Goal: Task Accomplishment & Management: Manage account settings

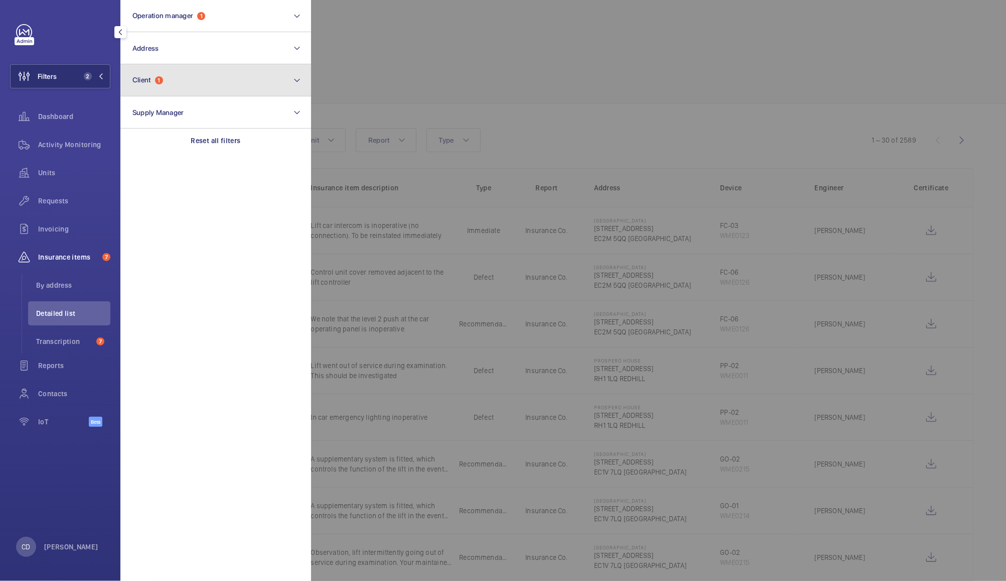
click at [157, 79] on span "1" at bounding box center [159, 80] width 8 height 8
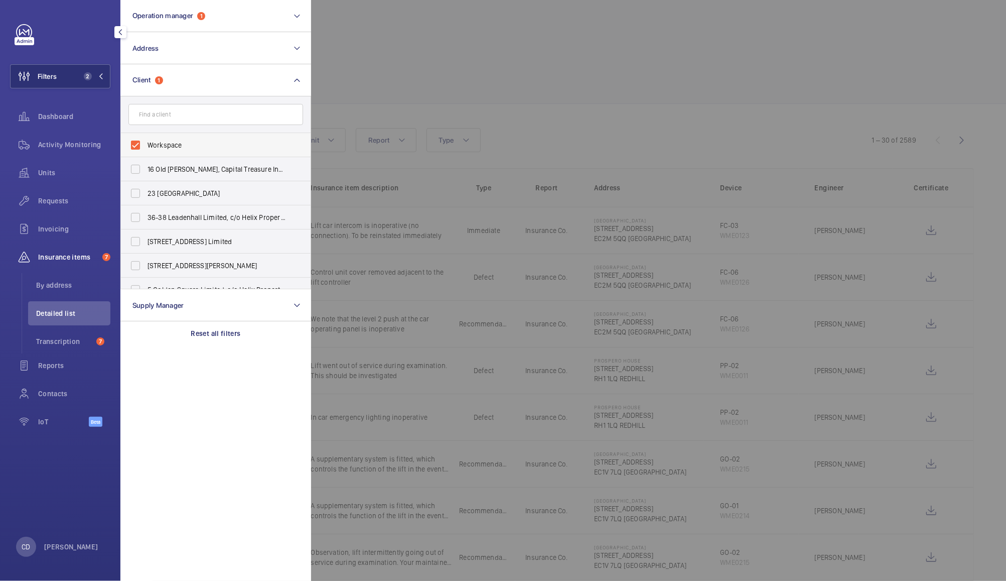
click at [133, 145] on label "Workspace" at bounding box center [208, 145] width 175 height 24
click at [133, 145] on input "Workspace" at bounding box center [135, 145] width 20 height 20
checkbox input "false"
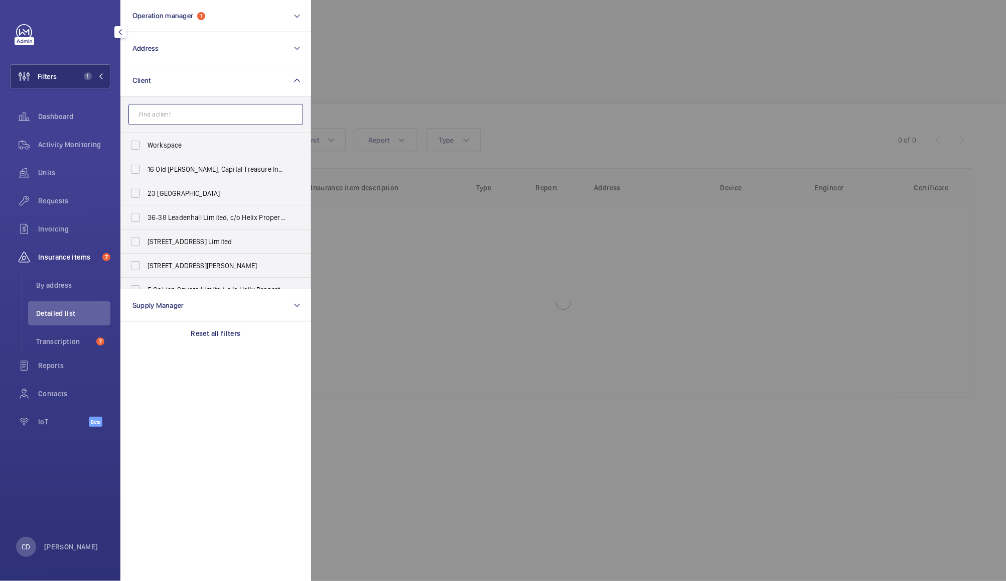
click at [159, 110] on input "text" at bounding box center [215, 114] width 175 height 21
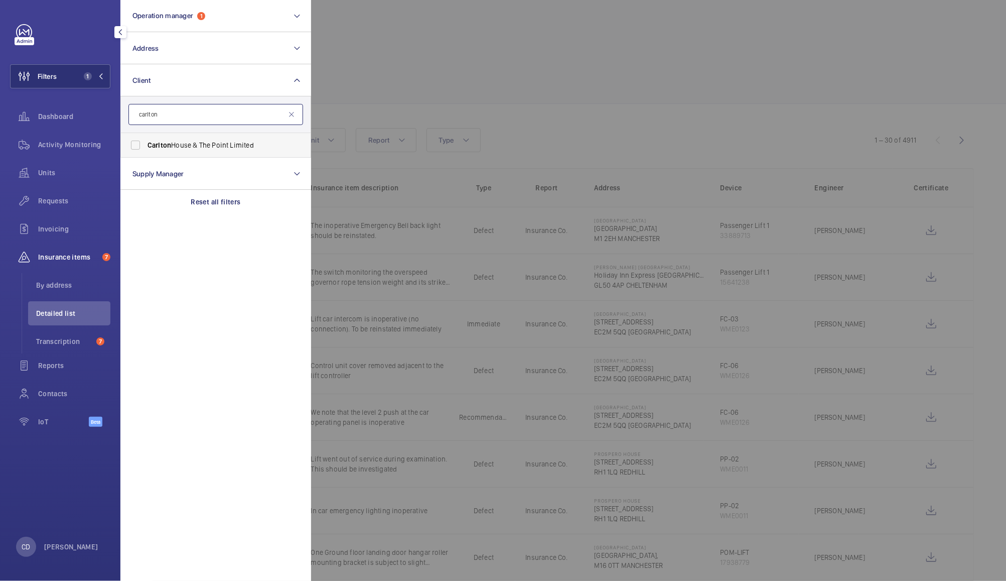
type input "carlton"
click at [213, 144] on span "Carlton House & The Point Limited" at bounding box center [217, 145] width 138 height 10
click at [146, 144] on input "Carlton House & The Point Limited" at bounding box center [135, 145] width 20 height 20
checkbox input "true"
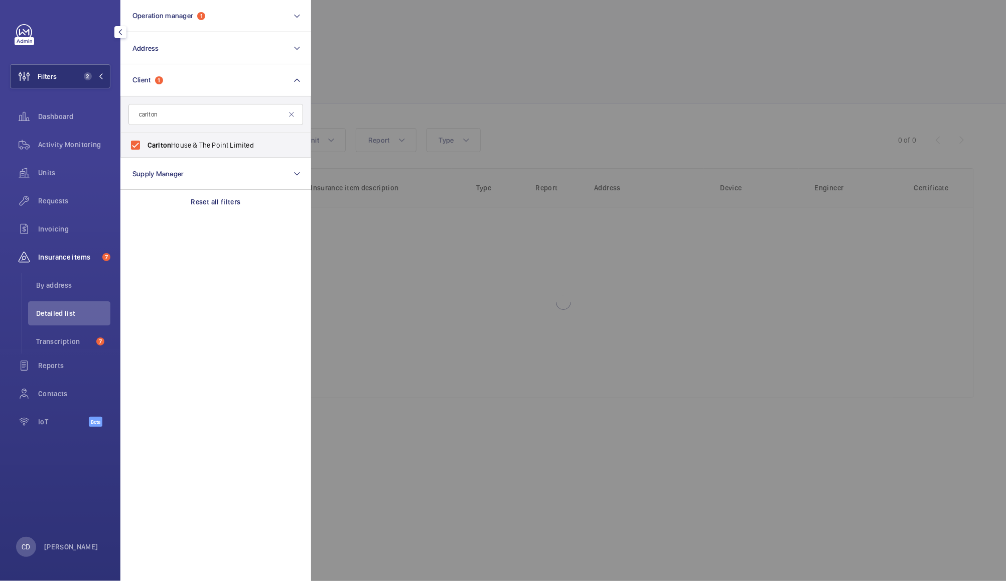
click at [409, 60] on div at bounding box center [814, 290] width 1006 height 581
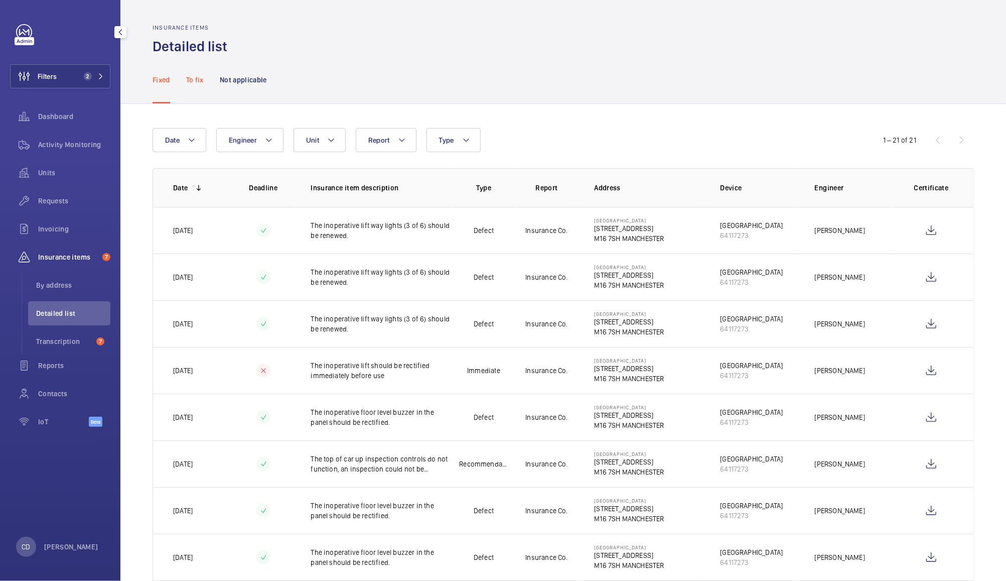
click at [197, 89] on div "To fix" at bounding box center [195, 80] width 18 height 48
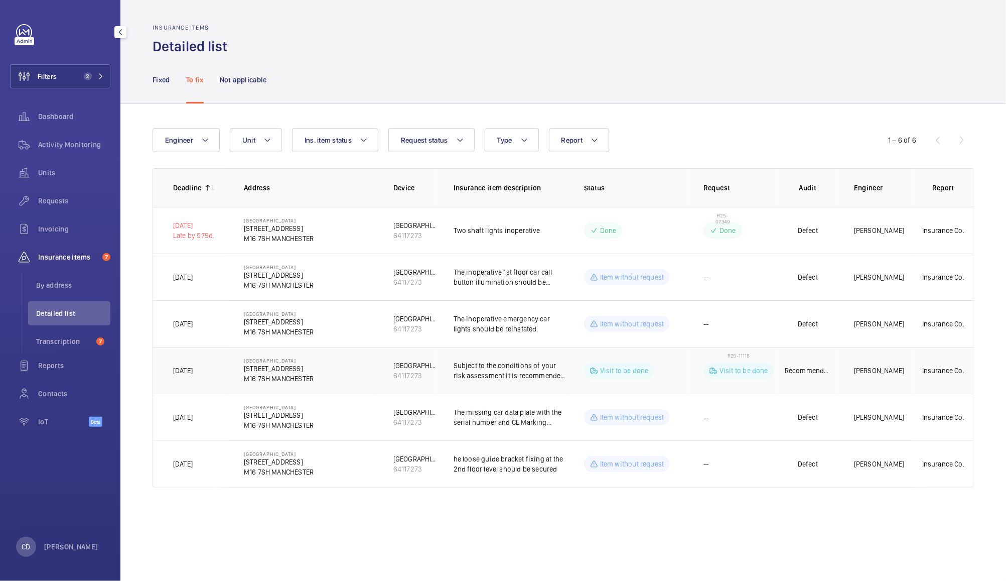
click at [746, 373] on p "Visit to be done" at bounding box center [744, 370] width 49 height 10
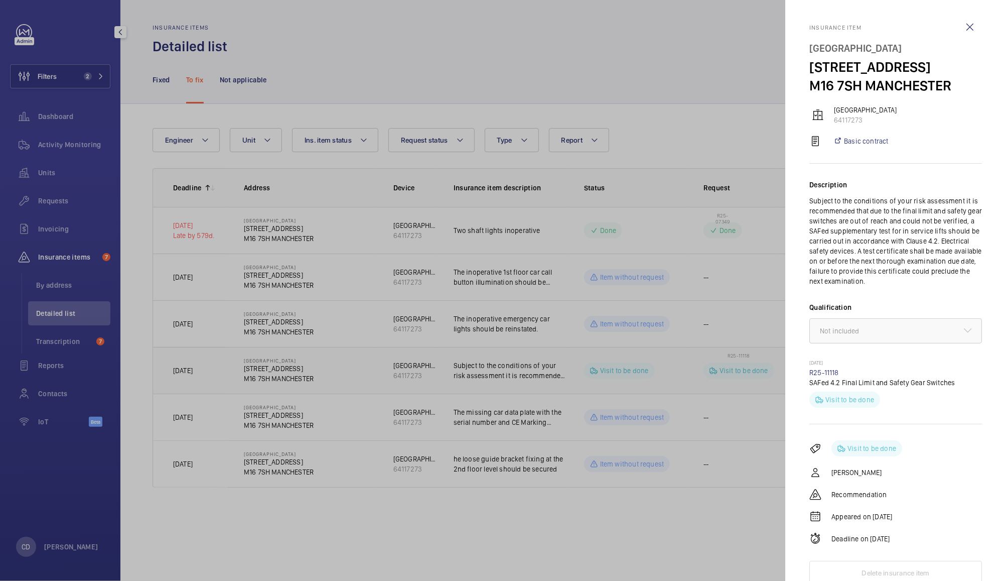
scroll to position [4, 0]
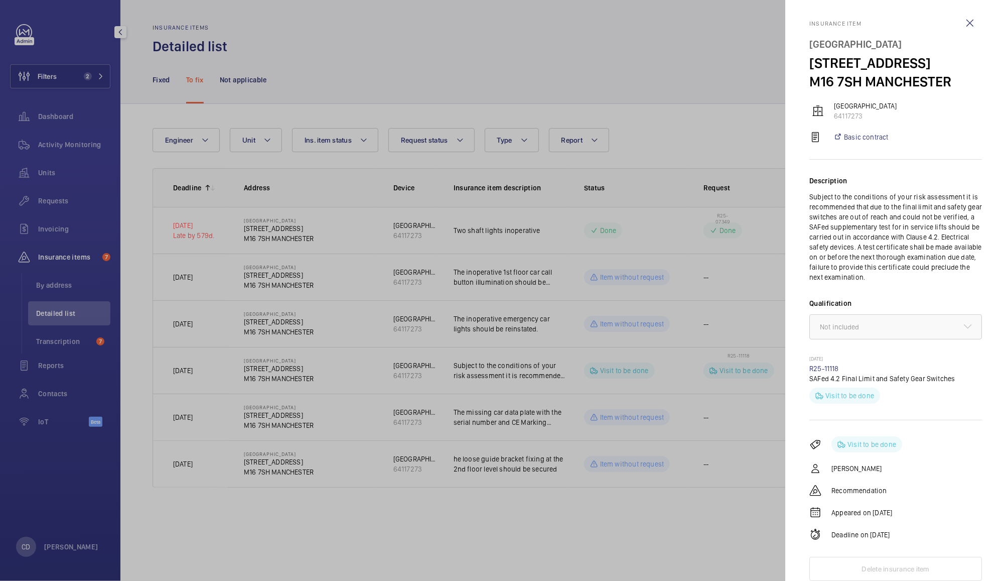
click at [521, 48] on div at bounding box center [503, 290] width 1006 height 581
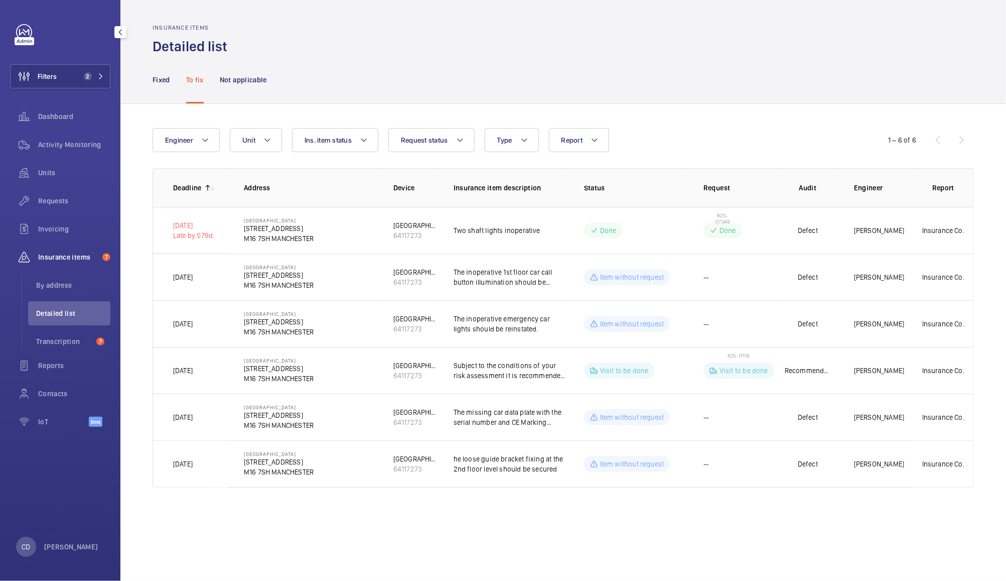
scroll to position [0, 0]
click at [49, 177] on span "Units" at bounding box center [74, 173] width 72 height 10
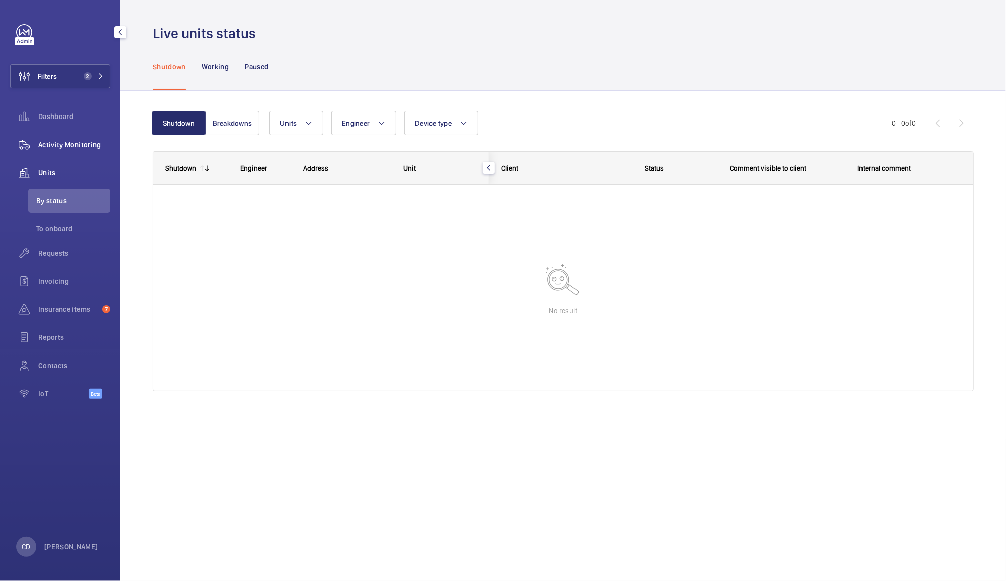
click at [76, 142] on span "Activity Monitoring" at bounding box center [74, 145] width 72 height 10
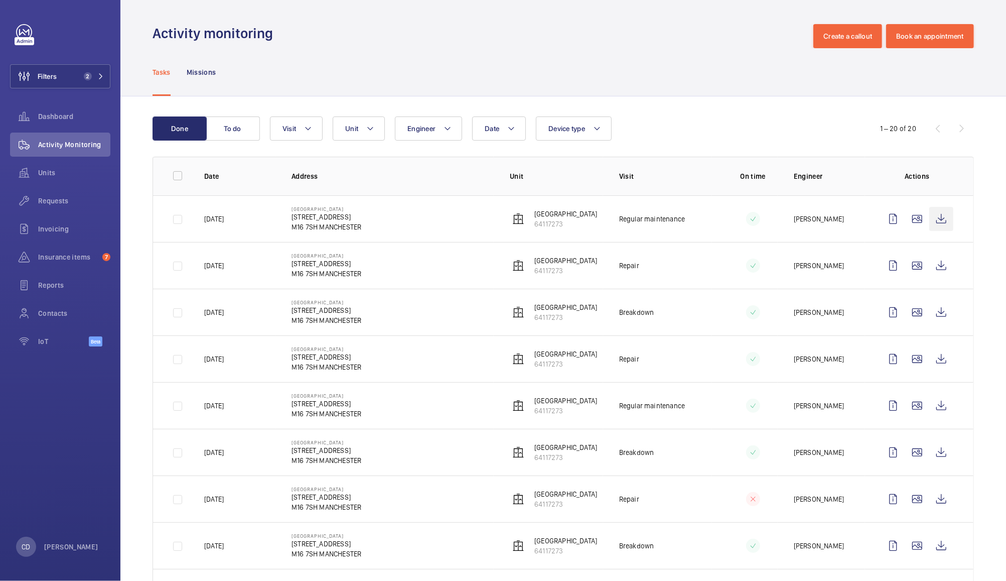
click at [929, 221] on wm-front-icon-button at bounding box center [941, 219] width 24 height 24
click at [56, 199] on span "Requests" at bounding box center [74, 201] width 72 height 10
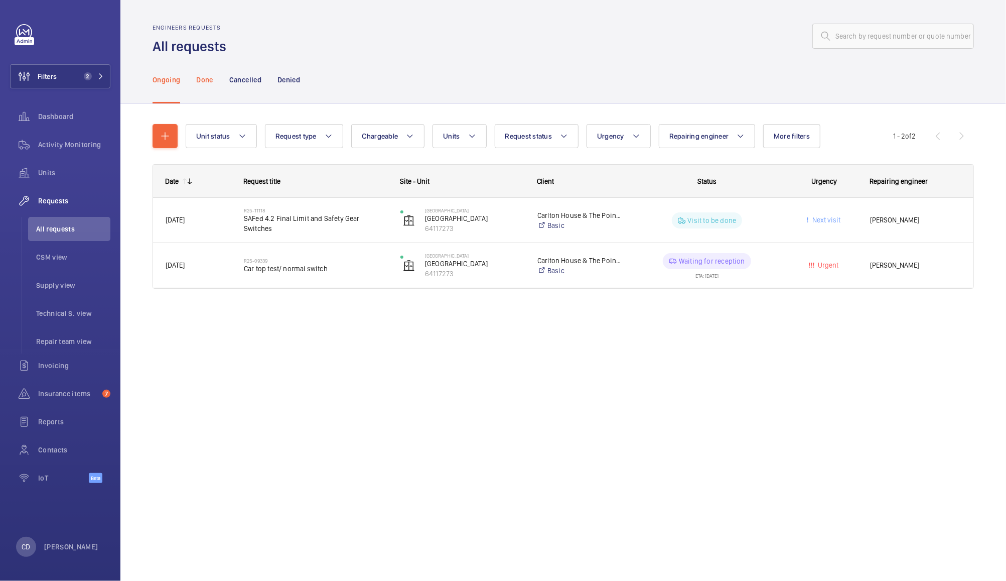
click at [203, 80] on p "Done" at bounding box center [204, 80] width 17 height 10
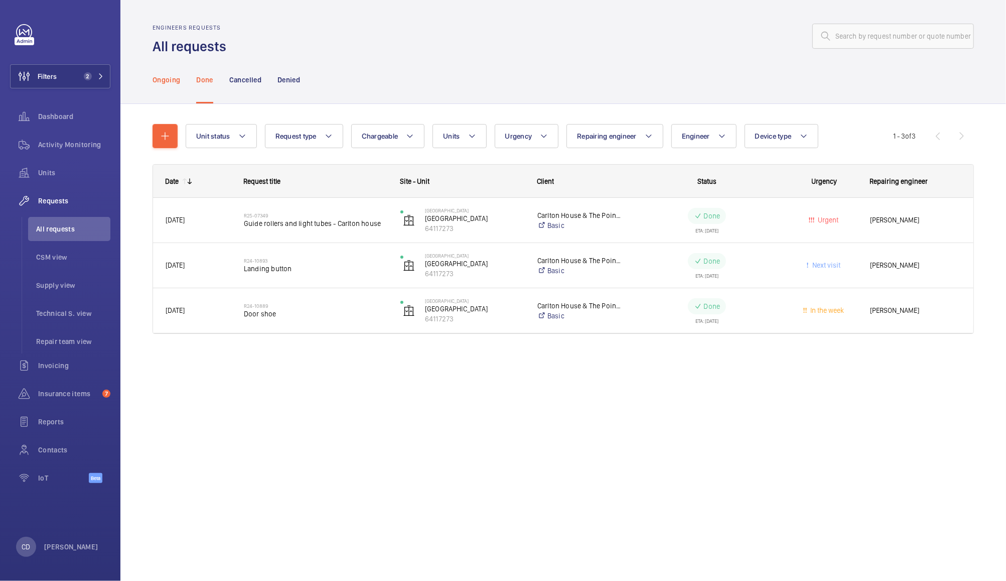
click at [161, 80] on p "Ongoing" at bounding box center [167, 80] width 28 height 10
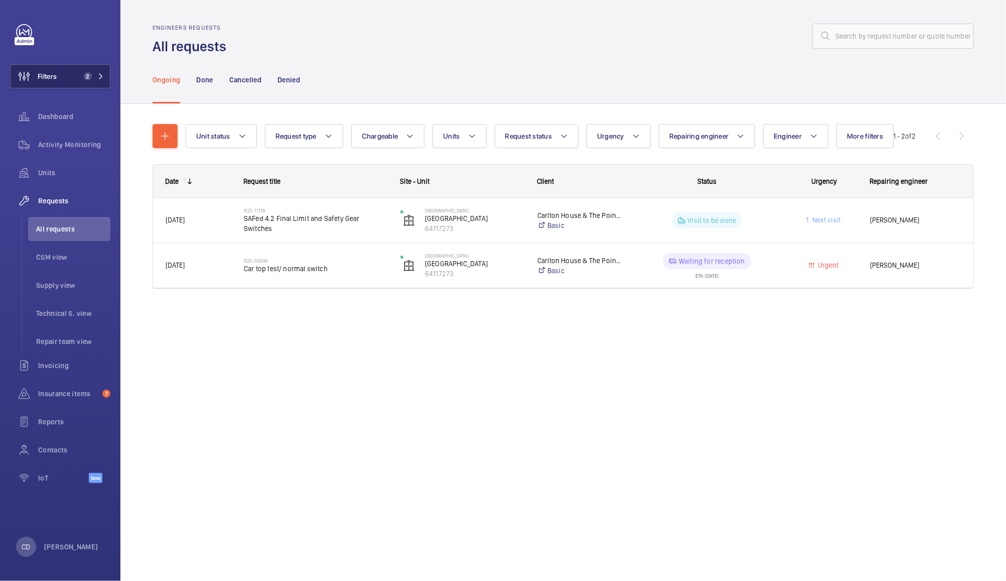
click at [82, 71] on button "Filters 2" at bounding box center [60, 76] width 100 height 24
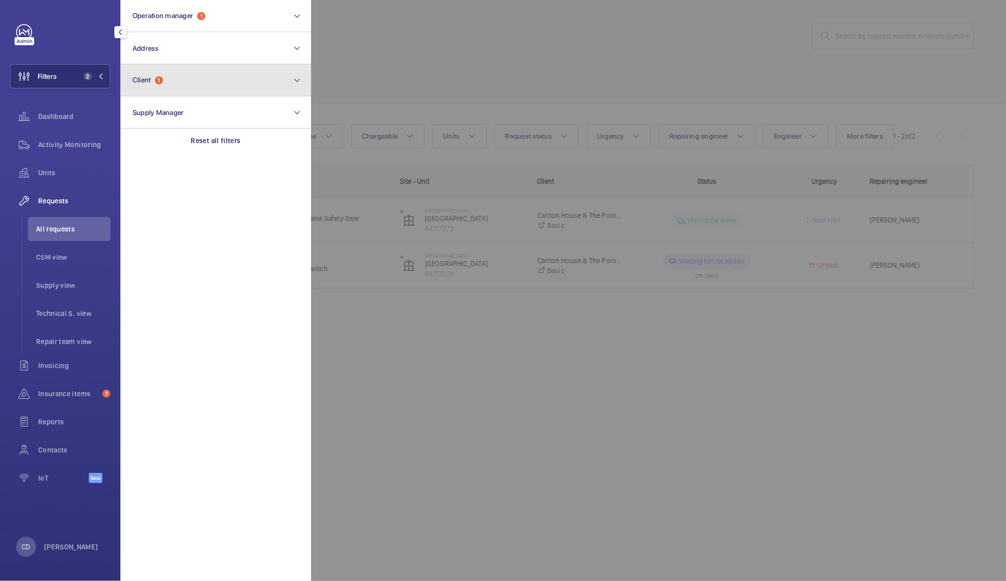
click at [219, 77] on button "Client 1" at bounding box center [215, 80] width 191 height 32
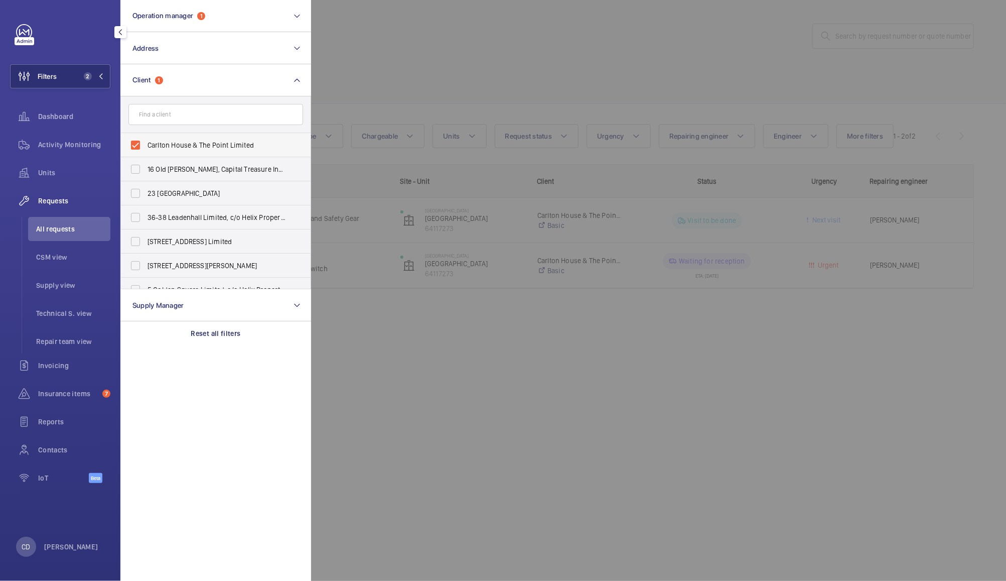
click at [138, 141] on label "Carlton House & The Point Limited" at bounding box center [208, 145] width 175 height 24
click at [138, 141] on input "Carlton House & The Point Limited" at bounding box center [135, 145] width 20 height 20
checkbox input "false"
click at [387, 37] on div at bounding box center [814, 290] width 1006 height 581
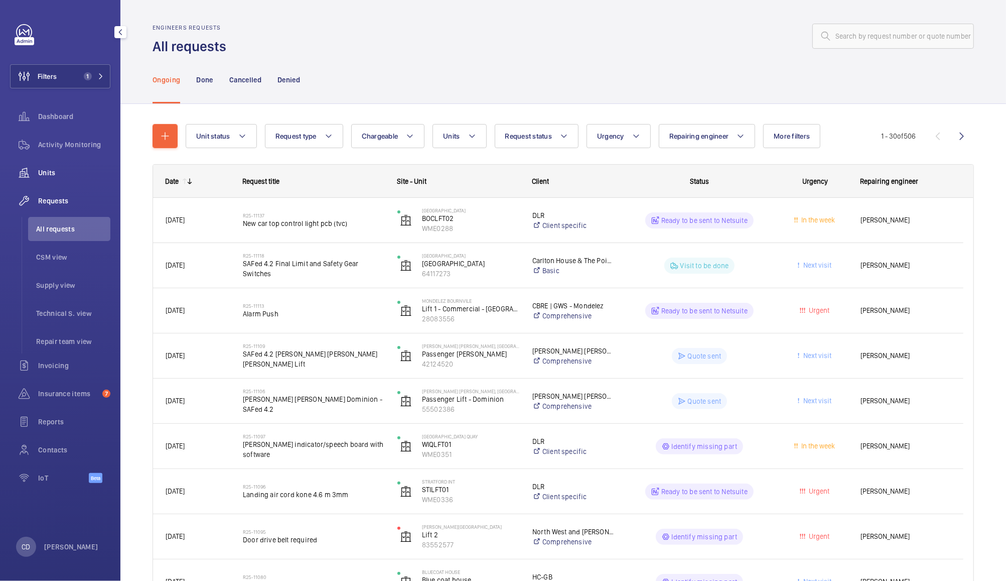
click at [49, 168] on span "Units" at bounding box center [74, 173] width 72 height 10
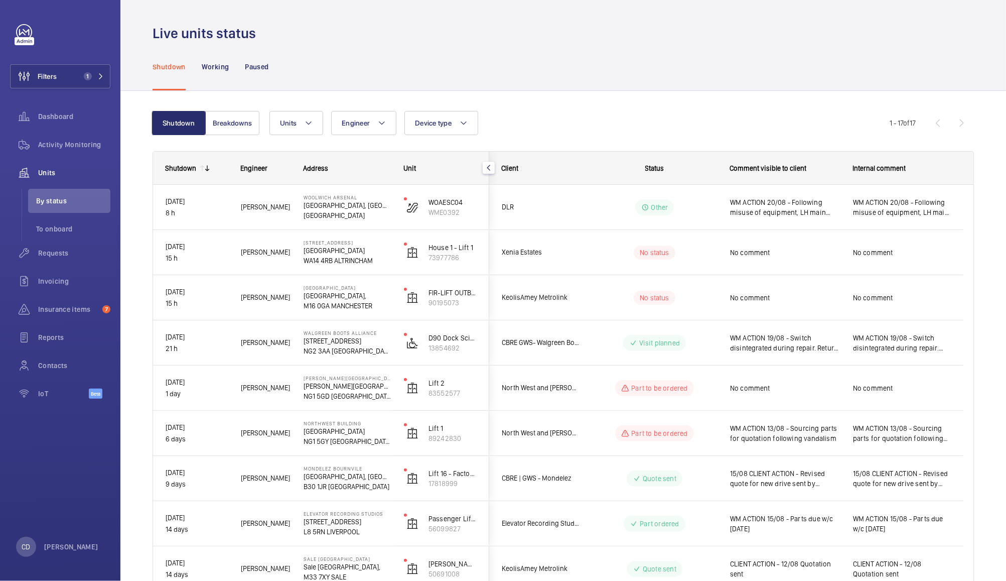
click at [888, 380] on div "No comment" at bounding box center [902, 387] width 98 height 23
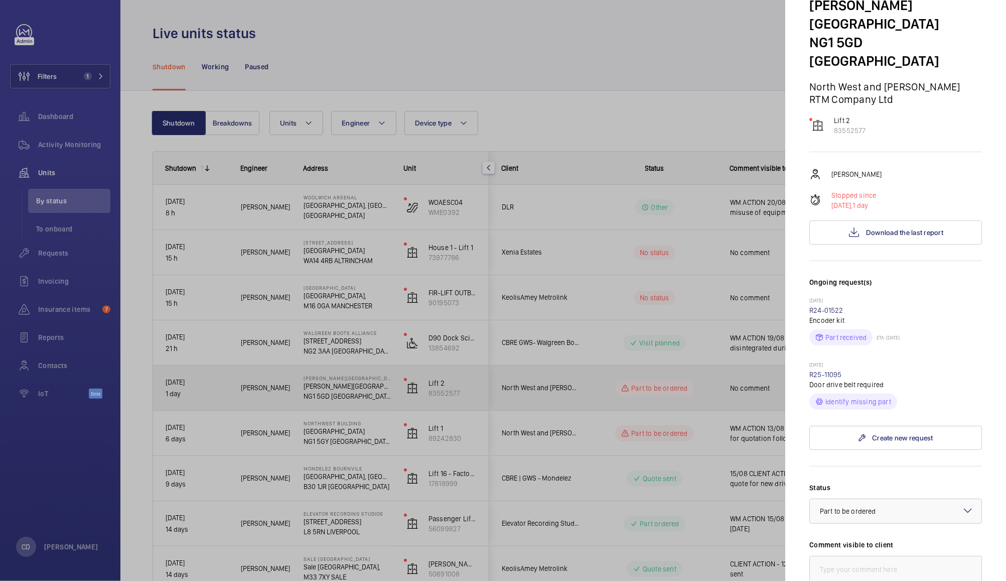
scroll to position [83, 0]
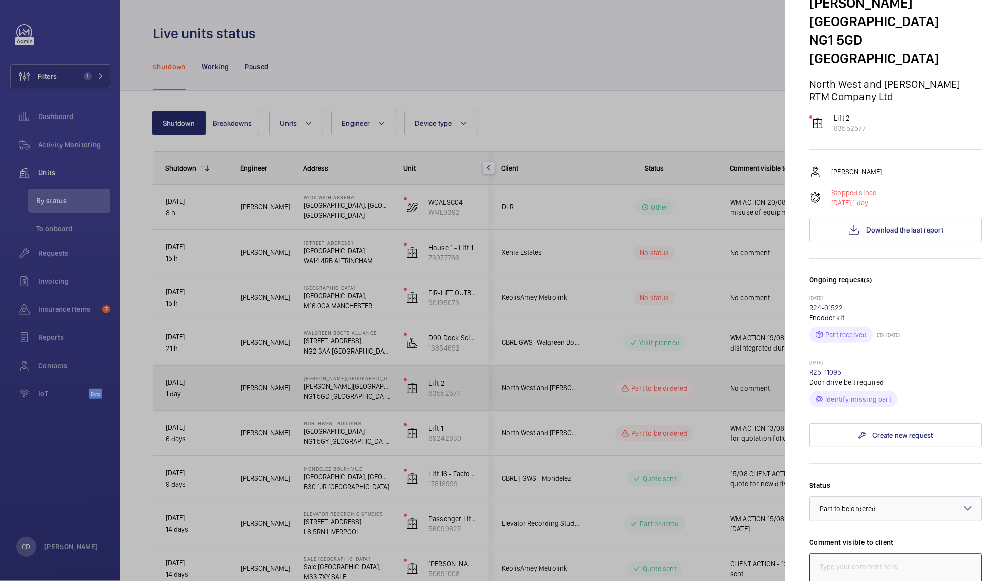
click at [899, 553] on textarea at bounding box center [895, 586] width 173 height 67
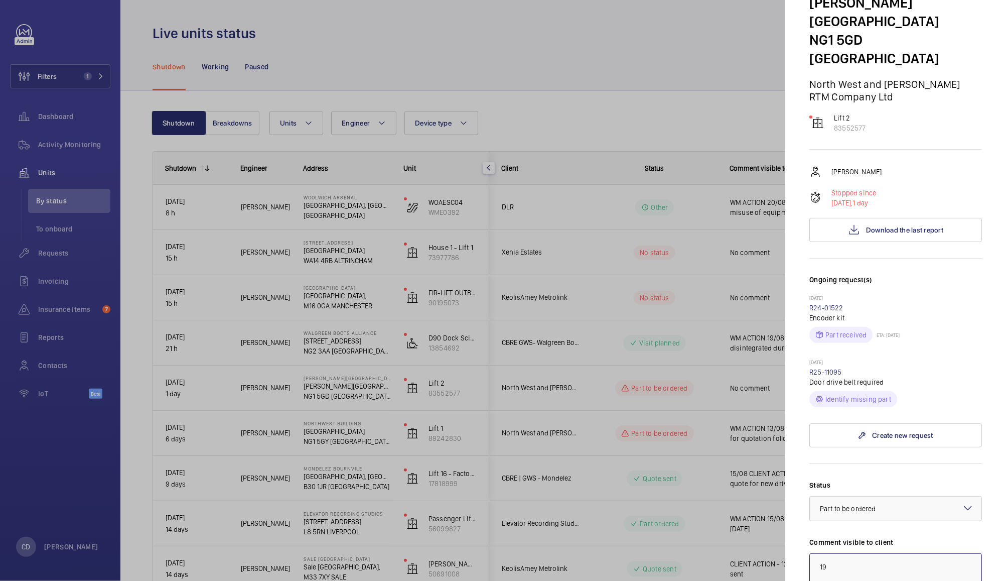
type textarea "1"
type textarea "WM ACTION 19/08 - Part to be ordered"
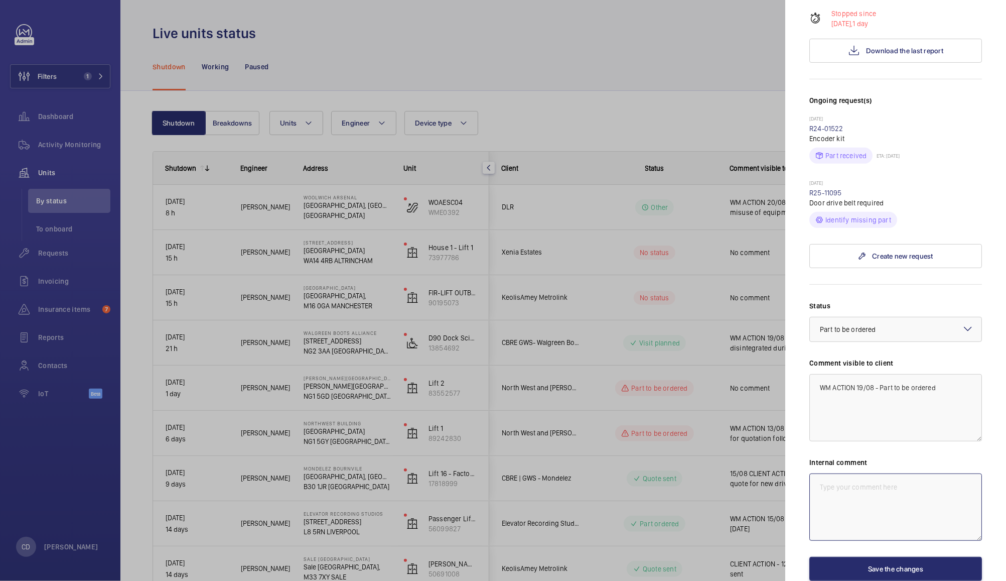
paste textarea "WM ACTION 19/08 - Part to be ordered"
type textarea "WM ACTION 19/08 - Part to be ordered"
click at [881, 557] on button "Save the changes" at bounding box center [895, 569] width 173 height 24
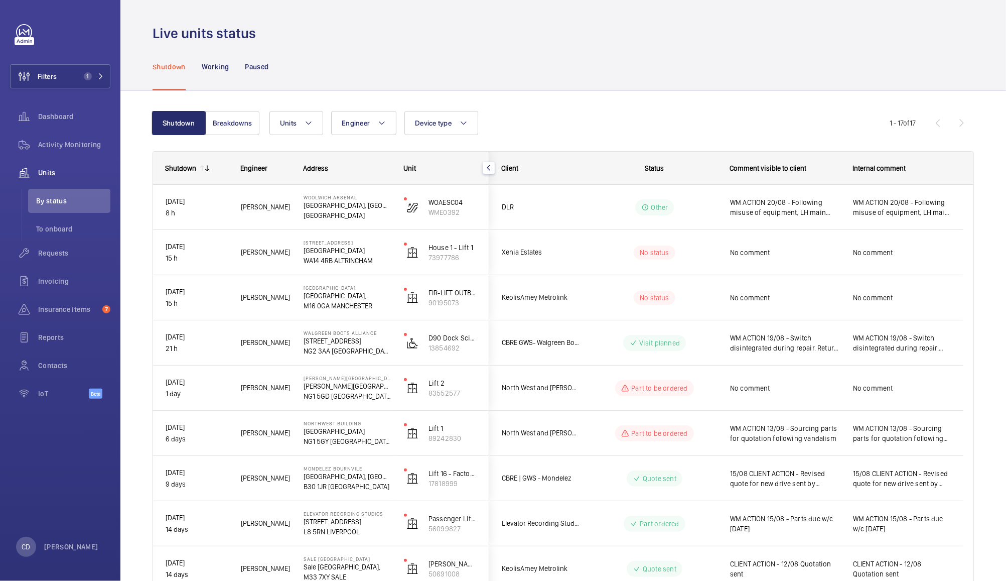
scroll to position [0, 0]
click at [800, 437] on span "WM ACTION 13/08 - Sourcing parts for quotation following vandalism" at bounding box center [785, 433] width 110 height 20
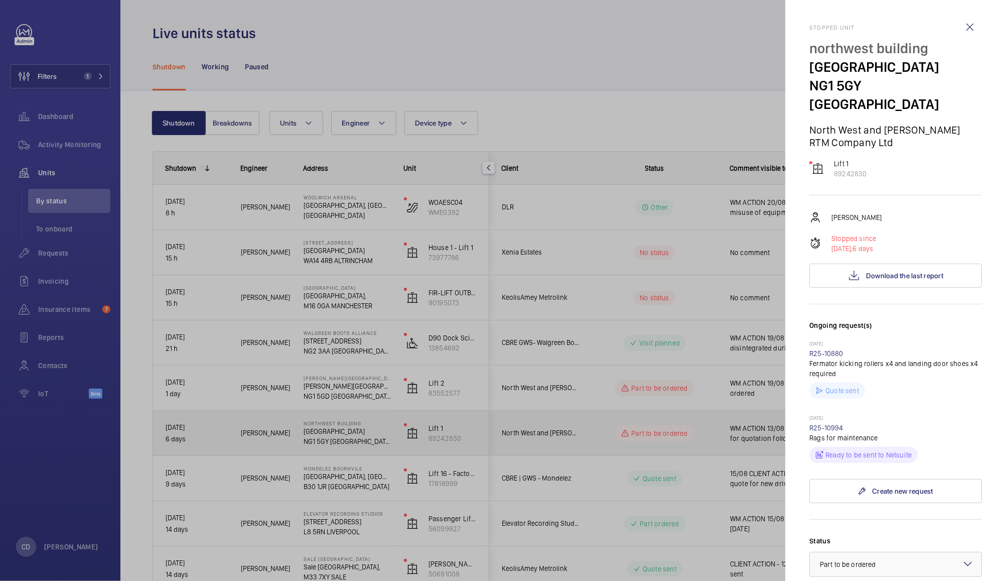
click at [727, 434] on div at bounding box center [503, 290] width 1006 height 581
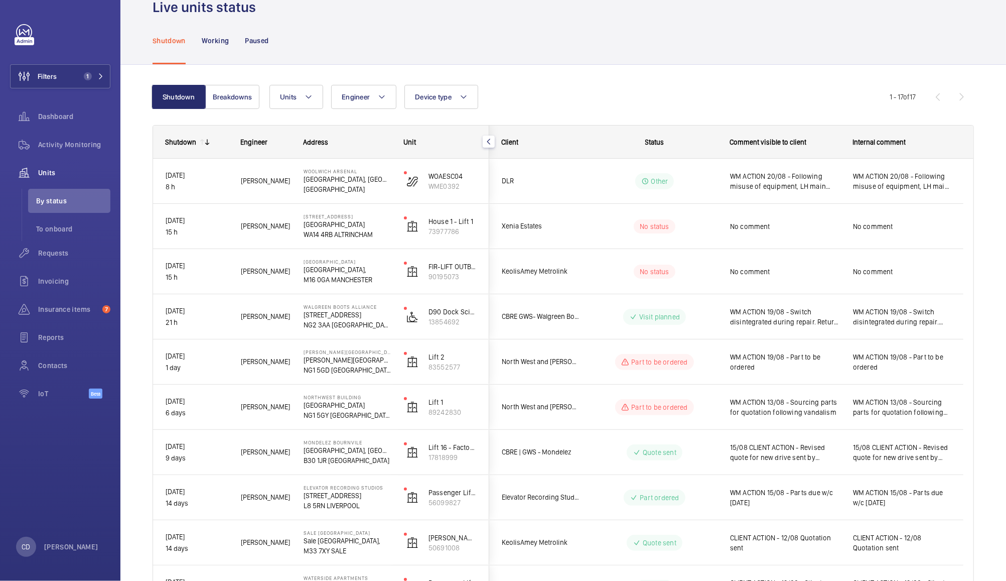
scroll to position [25, 0]
click at [749, 235] on div "No comment" at bounding box center [785, 227] width 110 height 23
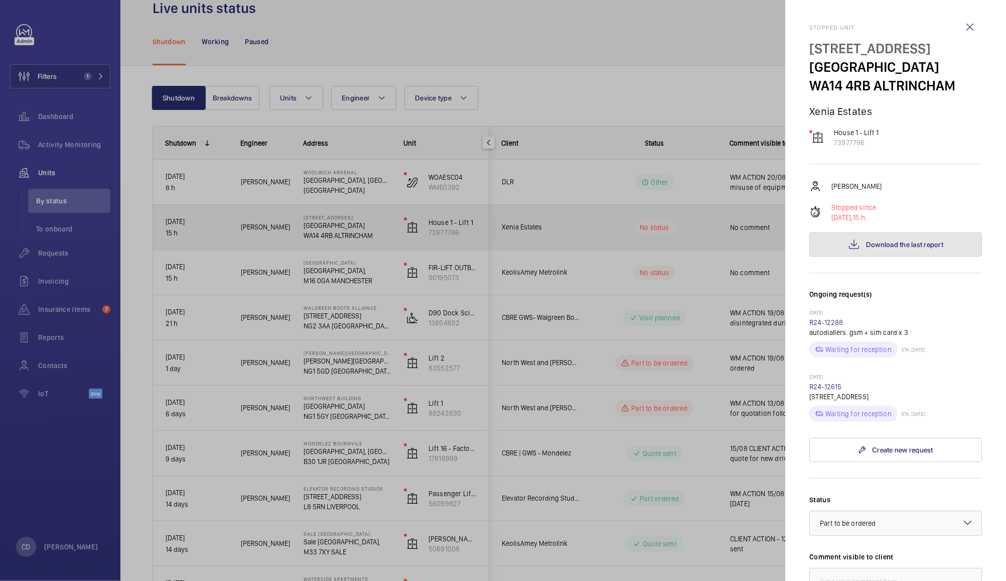
click at [897, 233] on button "Download the last report" at bounding box center [895, 244] width 173 height 24
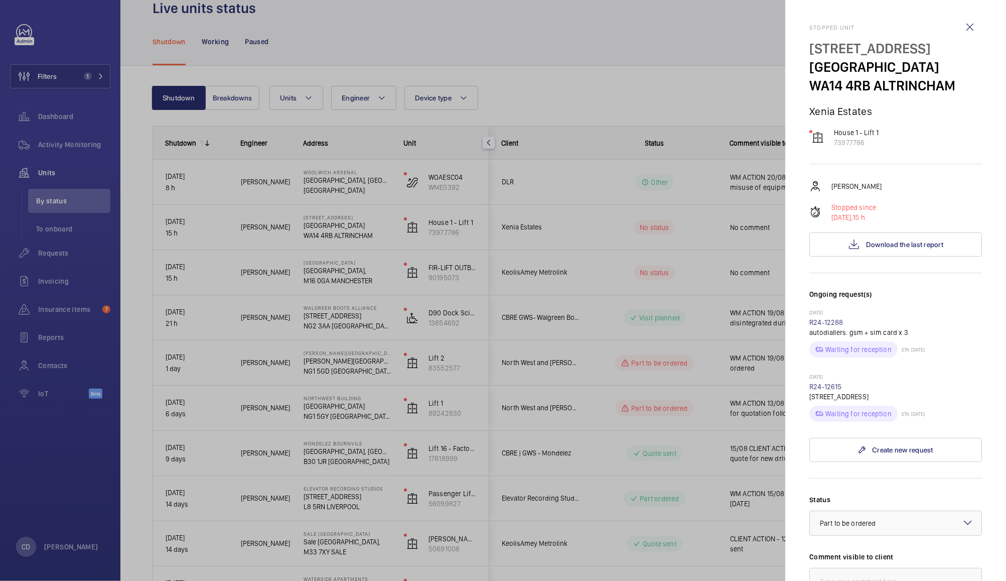
click at [925, 300] on h3 "Ongoing request(s)" at bounding box center [895, 299] width 173 height 20
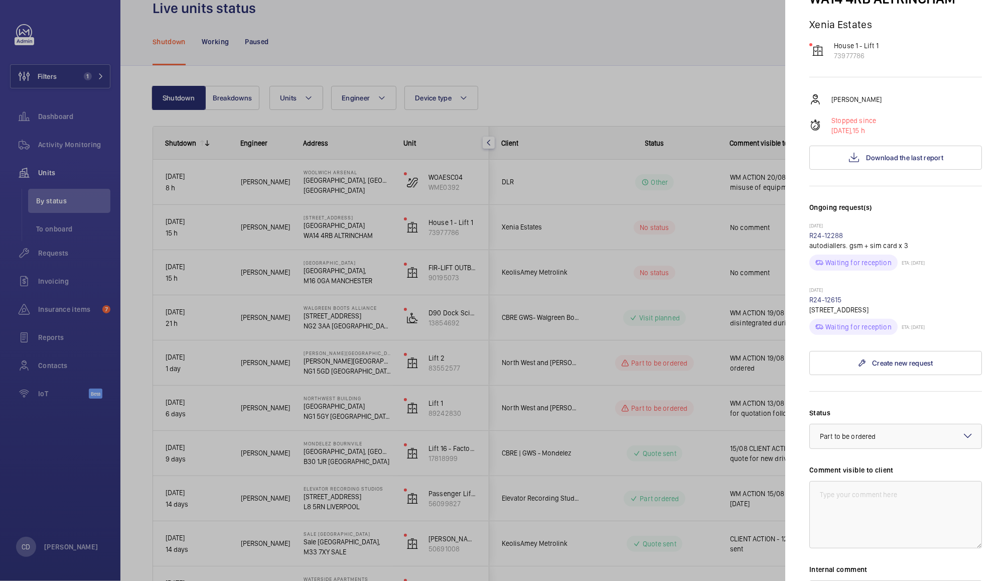
scroll to position [88, 0]
click at [911, 434] on div at bounding box center [896, 435] width 172 height 24
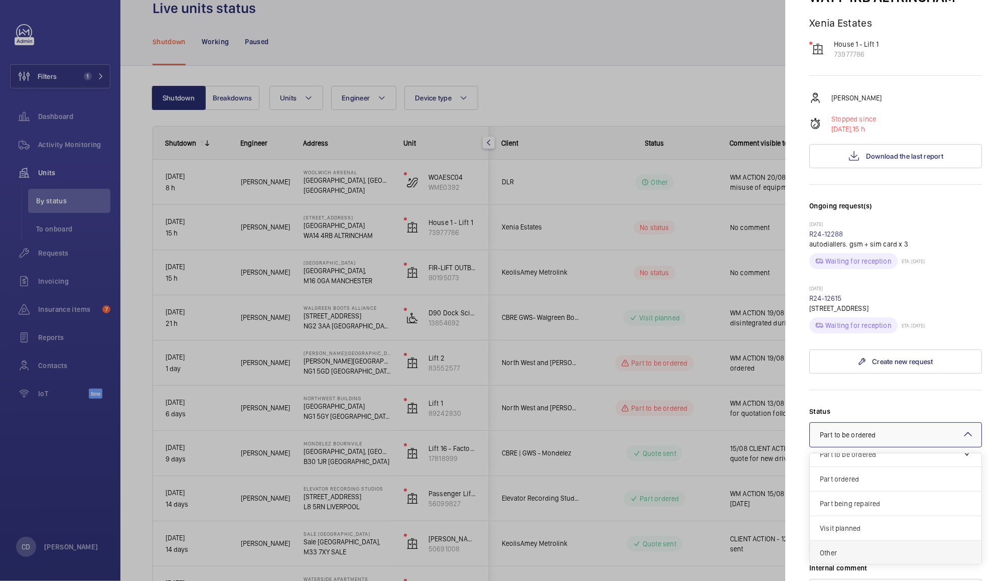
click at [872, 548] on span "Other" at bounding box center [896, 552] width 152 height 10
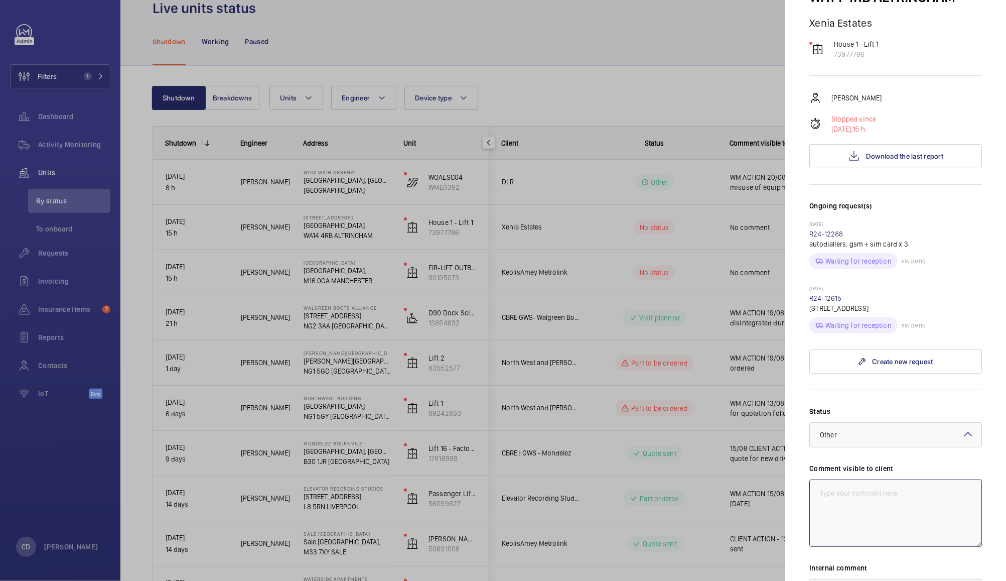
click at [893, 494] on textarea at bounding box center [895, 512] width 173 height 67
type textarea "CLIENT ACTION 20/08 - Motor Room Door locked, unable to access motor room"
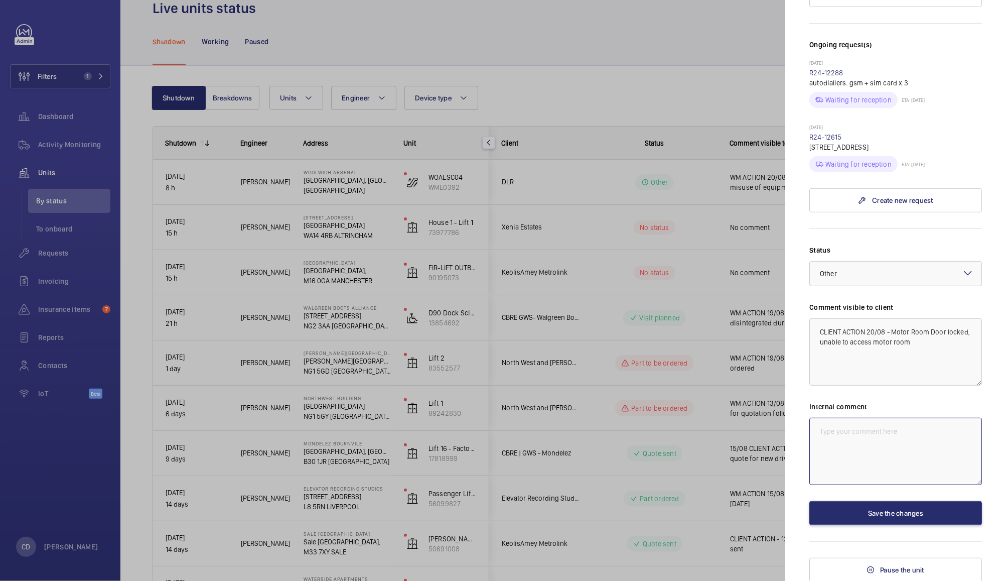
paste textarea "CLIENT ACTION 20/08 - Motor Room Door locked, unable to access motor room"
type textarea "CLIENT ACTION 20/08 - Motor Room Door locked, unable to access motor room"
click at [897, 513] on button "Save the changes" at bounding box center [895, 513] width 173 height 24
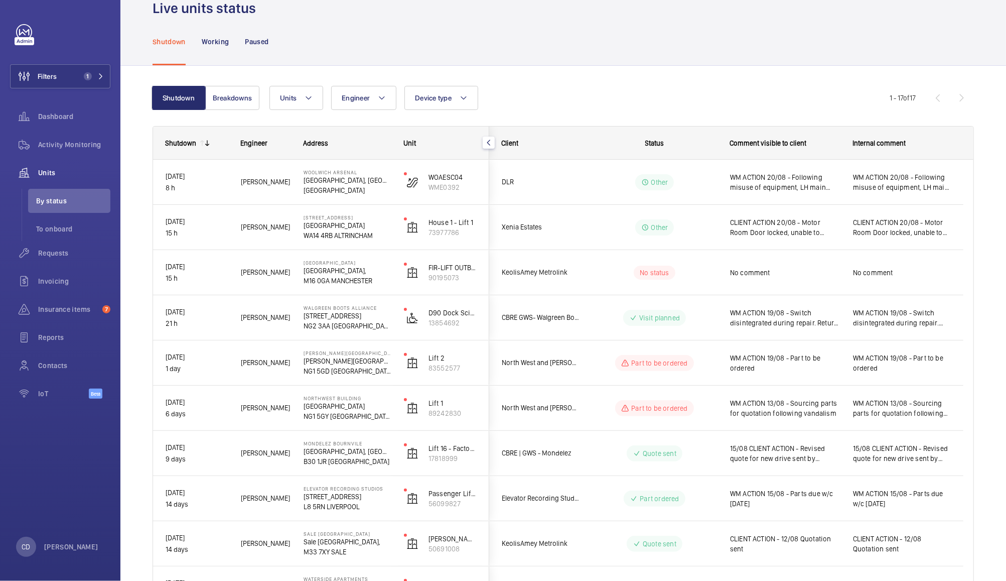
click at [813, 280] on div "No comment" at bounding box center [785, 272] width 110 height 23
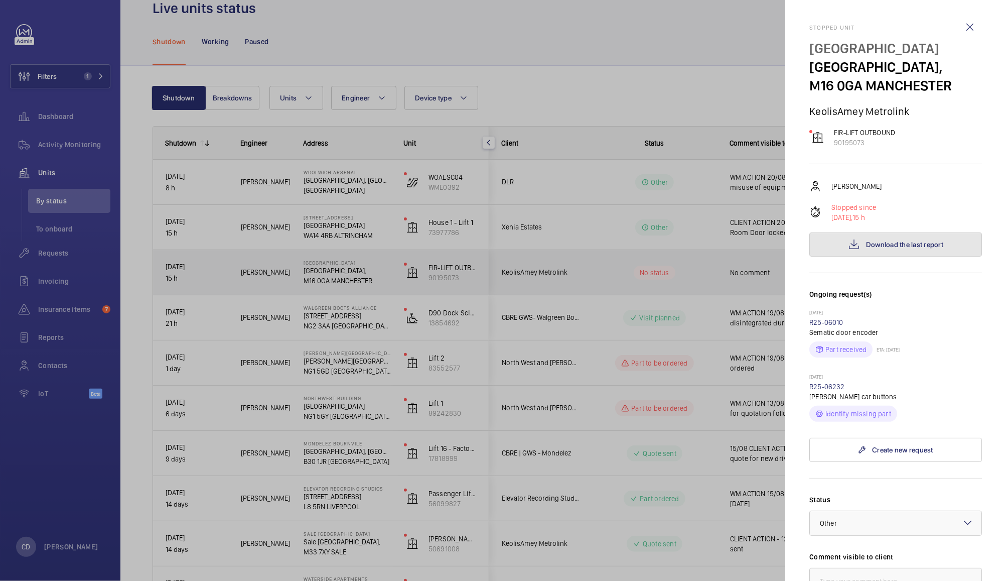
click at [912, 241] on span "Download the last report" at bounding box center [904, 244] width 77 height 8
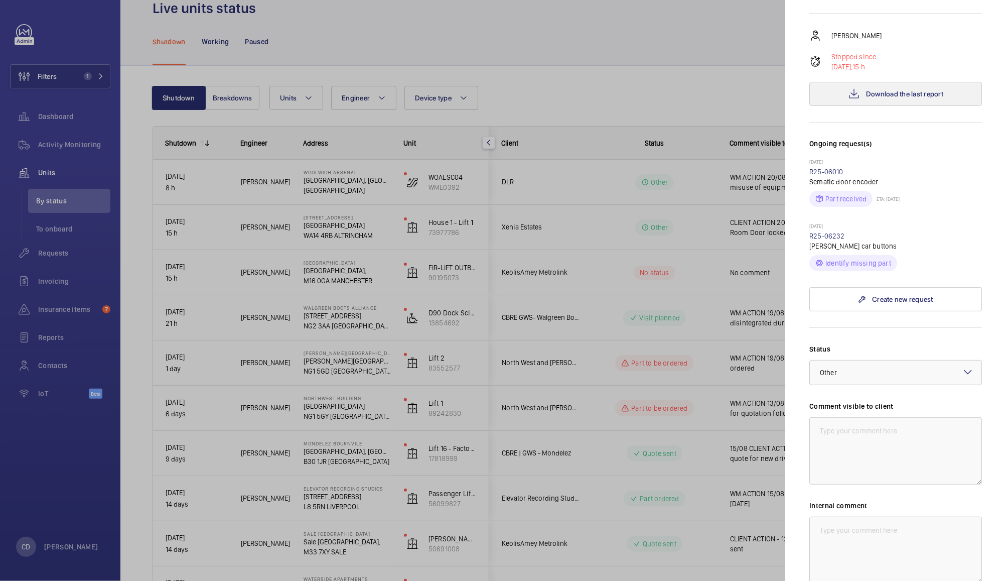
scroll to position [151, 0]
click at [701, 331] on div at bounding box center [503, 290] width 1006 height 581
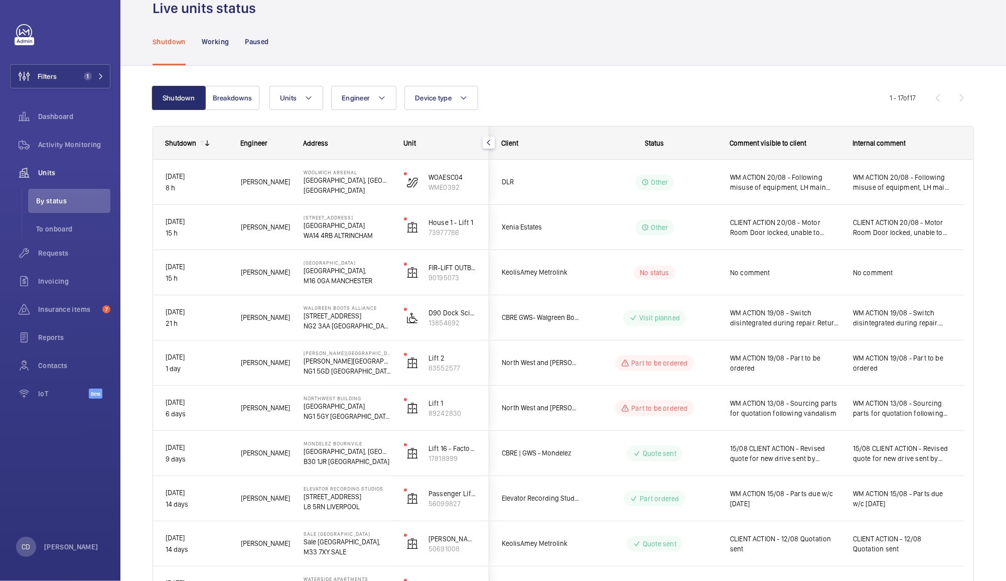
click at [715, 404] on wm-front-pills-cell "Part to be ordered" at bounding box center [654, 408] width 125 height 16
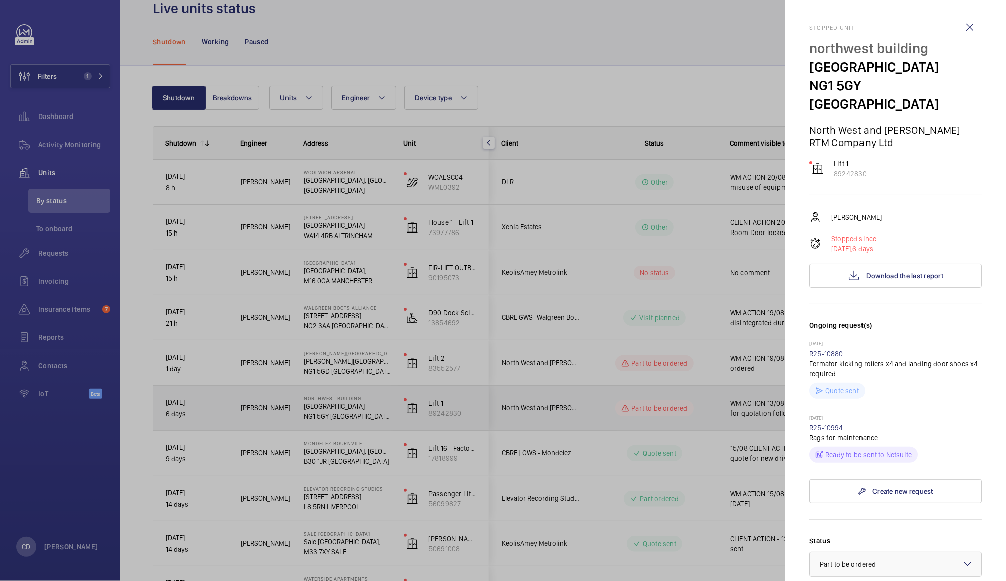
click at [723, 369] on div at bounding box center [503, 290] width 1006 height 581
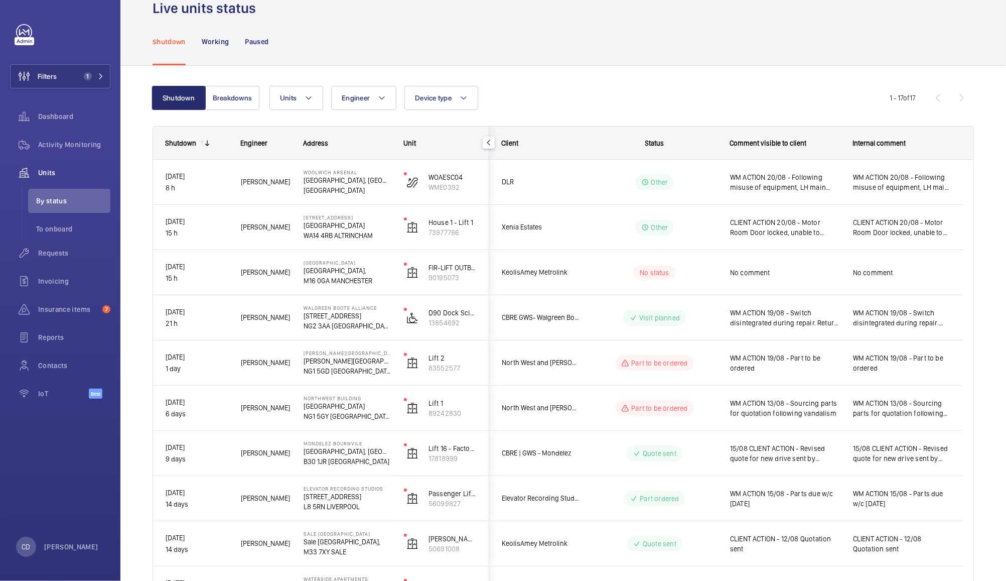
click at [719, 361] on div "WM ACTION 19/08 - Part to be ordered" at bounding box center [779, 362] width 122 height 43
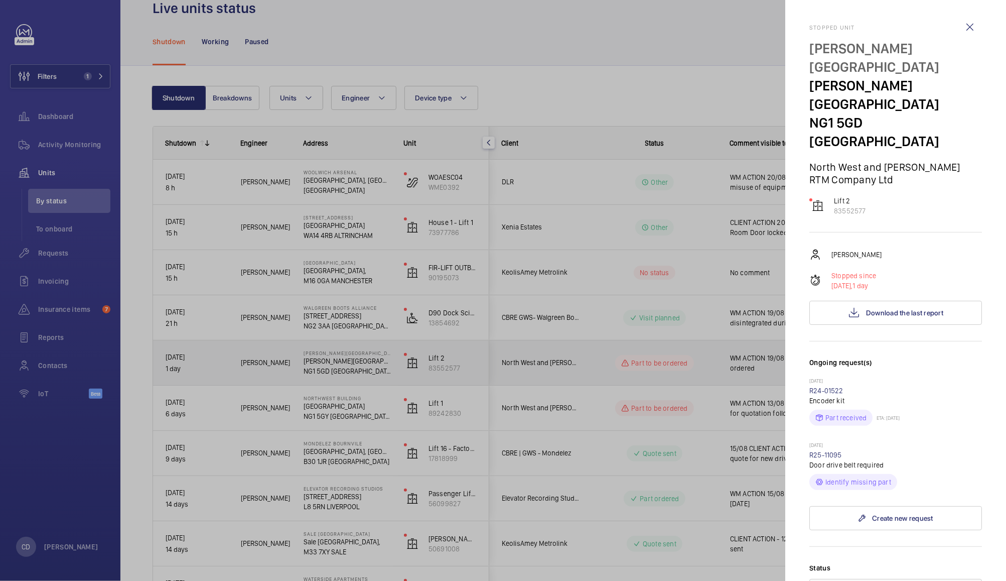
click at [715, 456] on div at bounding box center [503, 290] width 1006 height 581
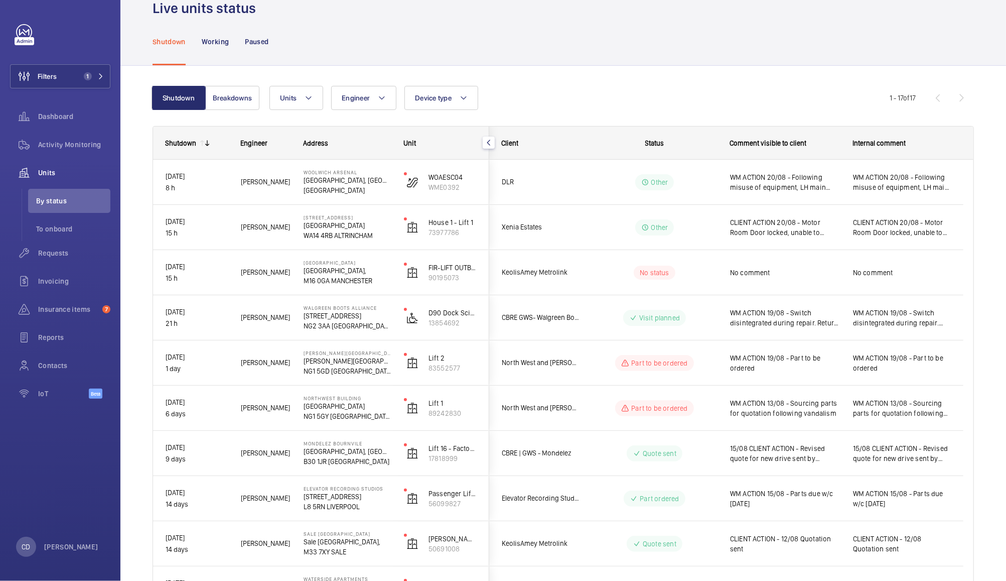
click at [813, 405] on span "WM ACTION 13/08 - Sourcing parts for quotation following vandalism" at bounding box center [785, 408] width 110 height 20
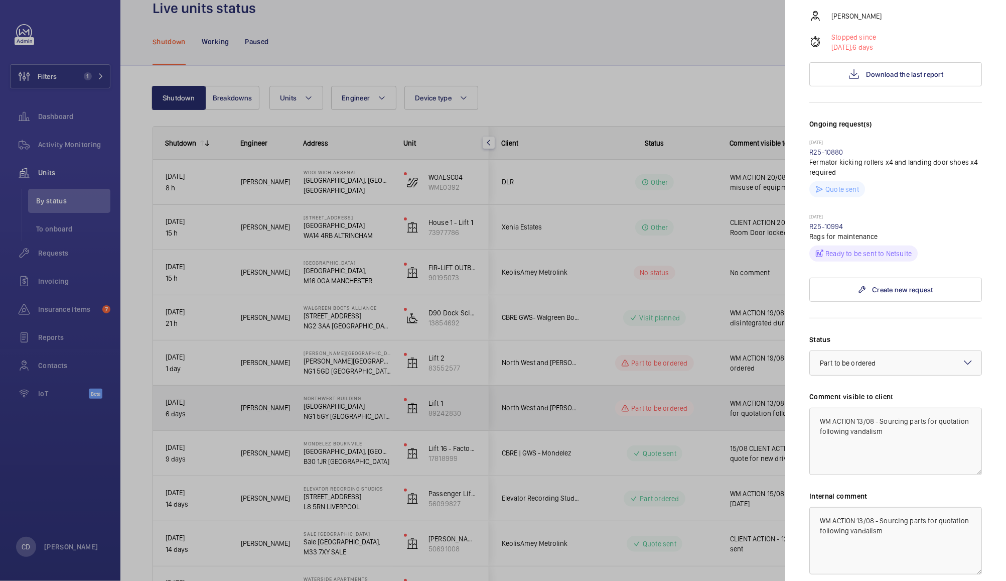
scroll to position [208, 0]
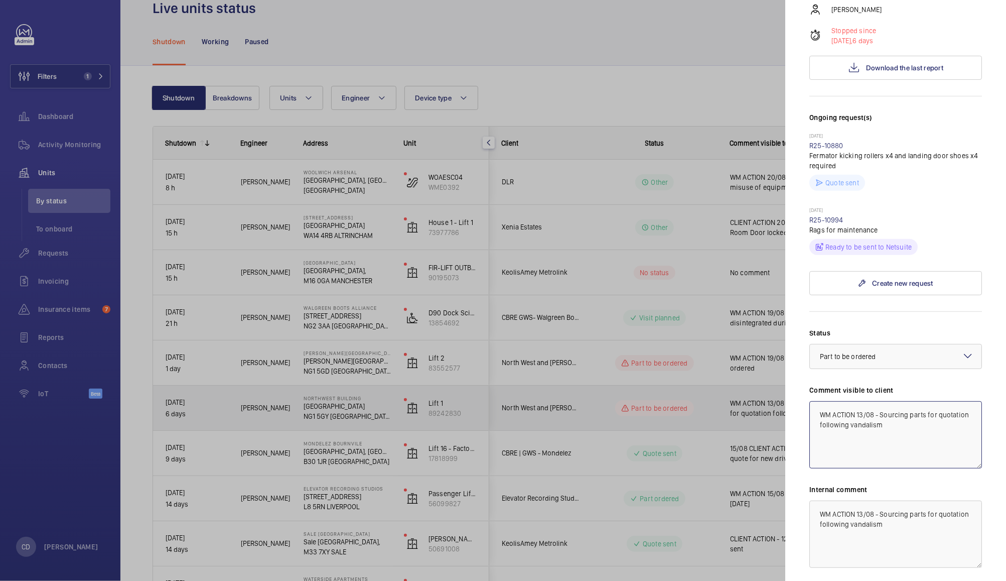
click at [829, 401] on textarea "WM ACTION 13/08 - Sourcing parts for quotation following vandalism" at bounding box center [895, 434] width 173 height 67
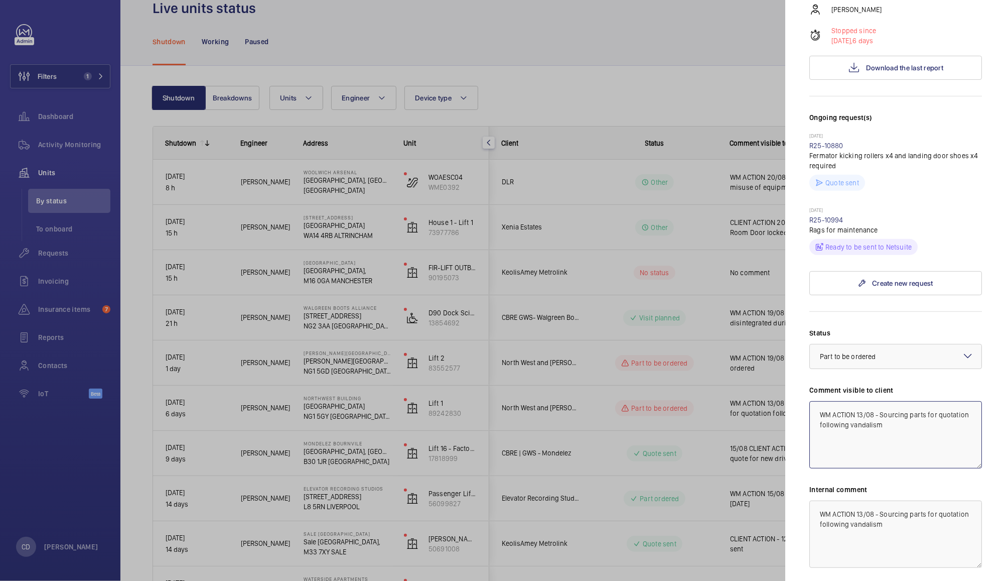
click at [822, 401] on textarea "WM ACTION 13/08 - Sourcing parts for quotation following vandalism" at bounding box center [895, 434] width 173 height 67
click at [903, 401] on textarea "CLIENT ACTION 19/08 - Sourcing parts for quotation following vandalism" at bounding box center [895, 434] width 173 height 67
click at [902, 401] on textarea "CLIENT ACTION 19/08 - Sourcing parts for quotation following vandalism" at bounding box center [895, 434] width 173 height 67
type textarea "CLIENT ACTION 19/08 - Quotation issued"
paste textarea "CLIENT ACTION 19/08 - Quotation issued"
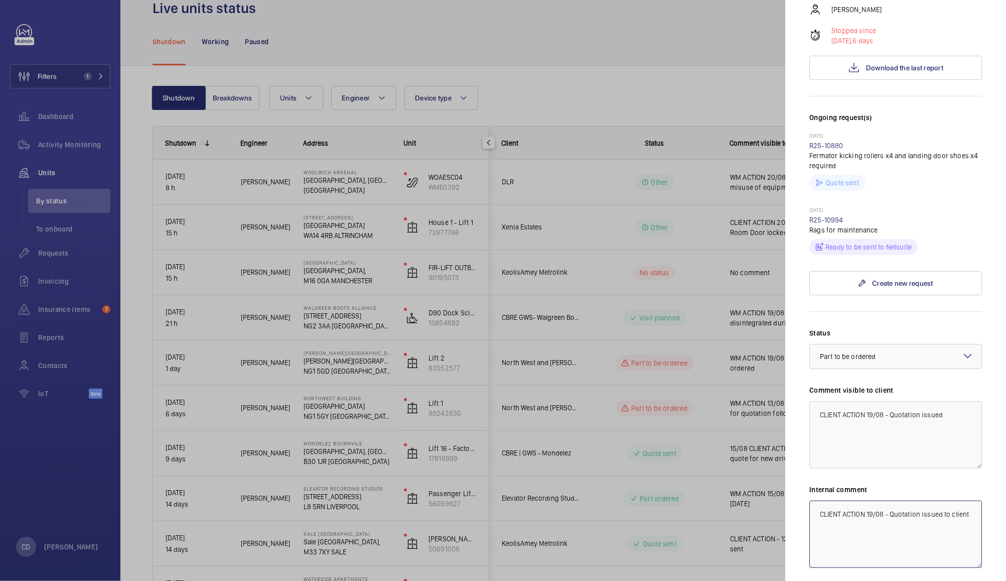
type textarea "CLIENT ACTION 19/08 - Quotation issued to client."
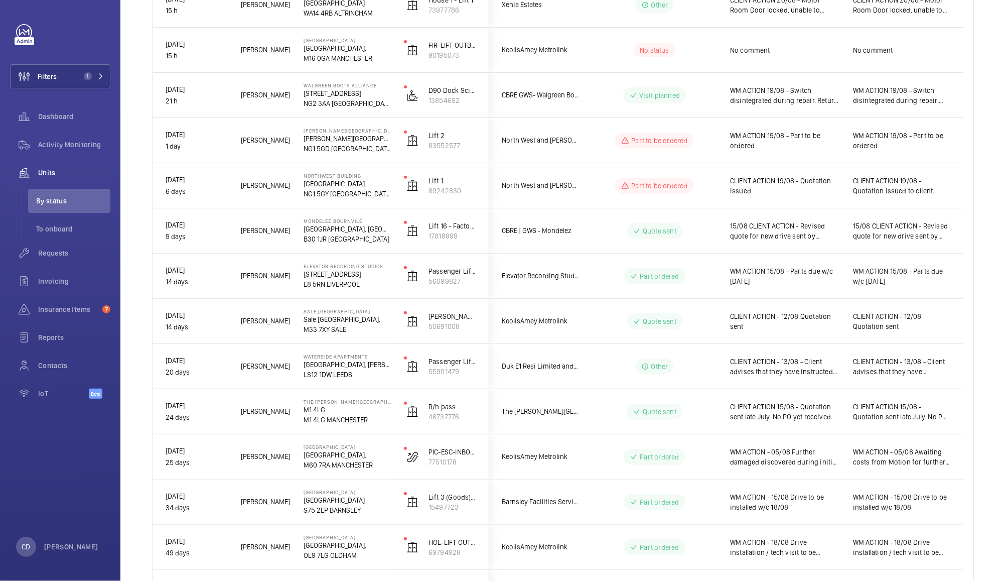
scroll to position [248, 0]
click at [815, 367] on span "CLIENT ACTION - 13/08 - Client advises that they have instructed others to unde…" at bounding box center [785, 366] width 110 height 20
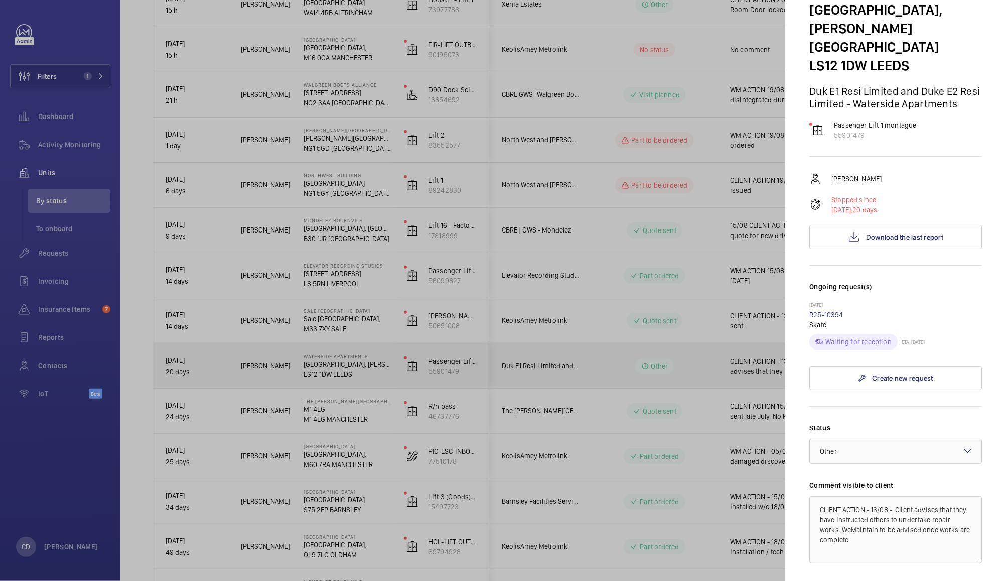
scroll to position [72, 0]
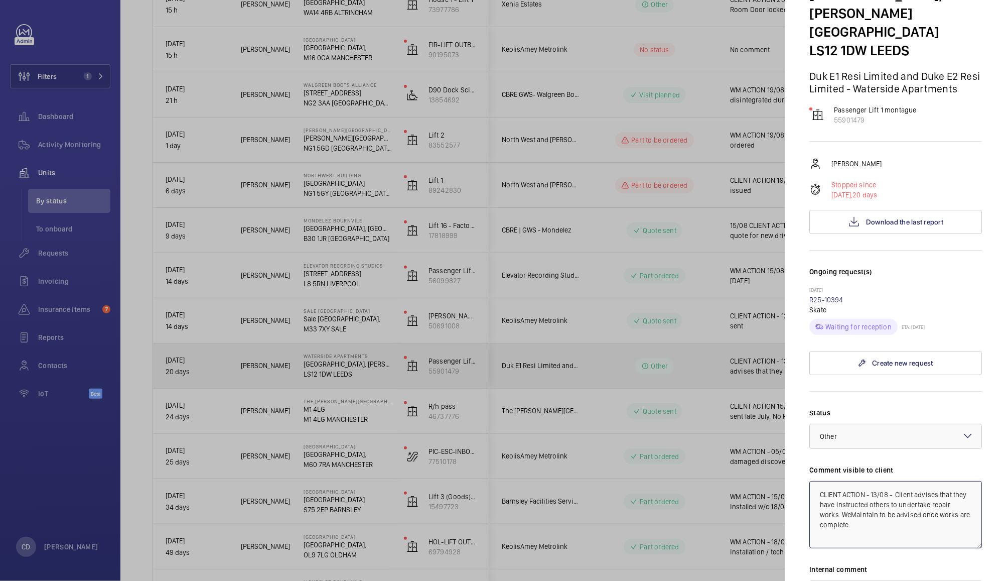
click at [874, 487] on textarea "CLIENT ACTION - 13/08 - Client advises that they have instructed others to unde…" at bounding box center [895, 514] width 173 height 67
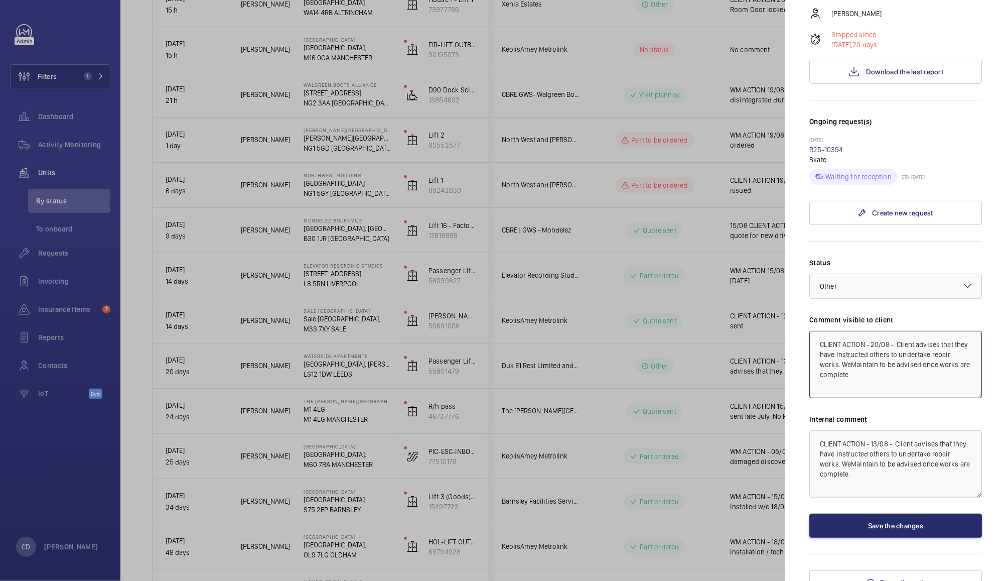
scroll to position [221, 0]
type textarea "CLIENT ACTION - 20/08 - Client advises that they have instructed others to unde…"
click at [883, 437] on textarea "CLIENT ACTION - 13/08 - Client advises that they have instructed others to unde…" at bounding box center [895, 465] width 173 height 67
type textarea "CLIENT ACTION - 20/08 - Client advises that they have instructed others to unde…"
click at [936, 520] on button "Save the changes" at bounding box center [895, 527] width 173 height 24
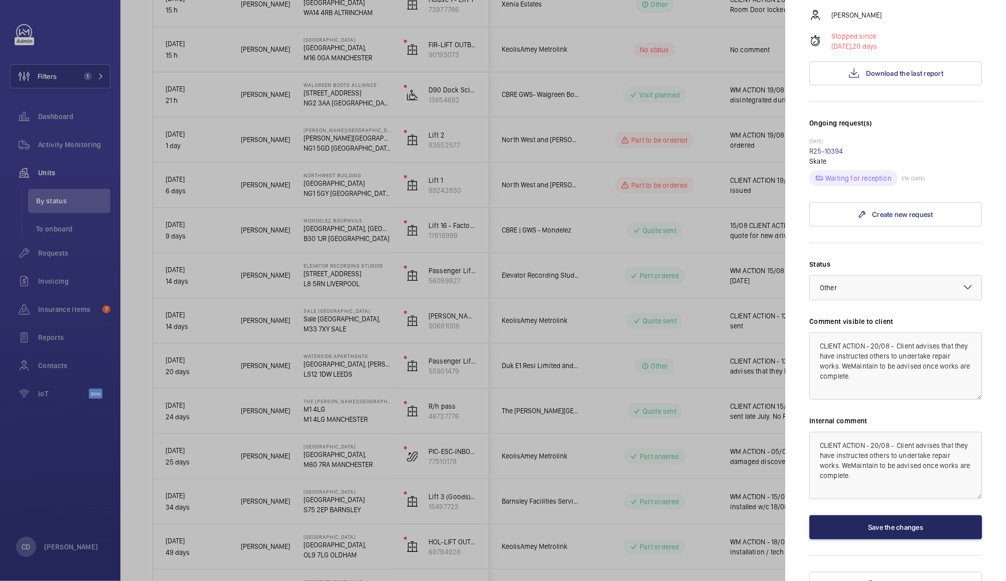
scroll to position [0, 0]
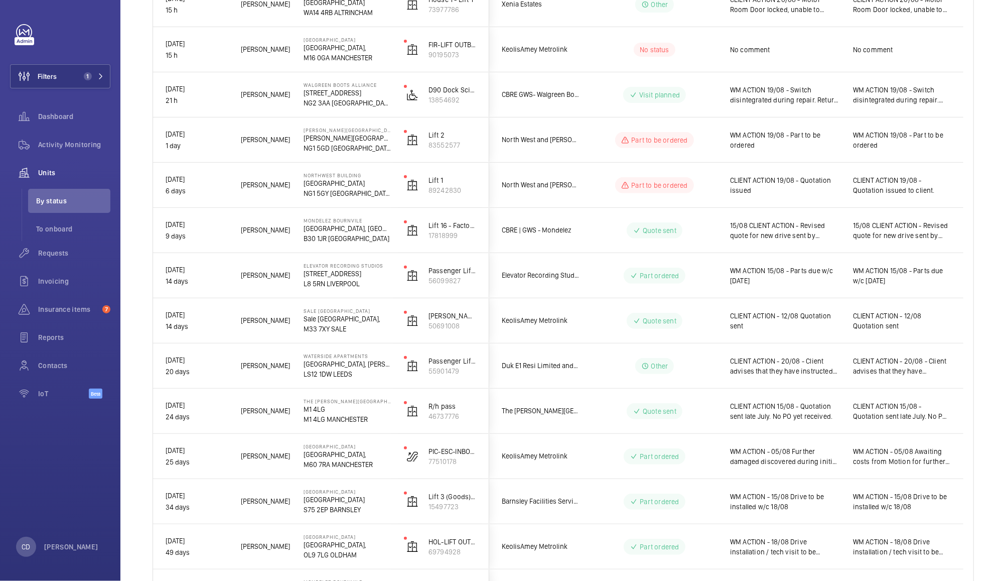
click at [817, 409] on span "CLIENT ACTION 15/08 - Quotation sent late July. No PO yet received." at bounding box center [785, 411] width 110 height 20
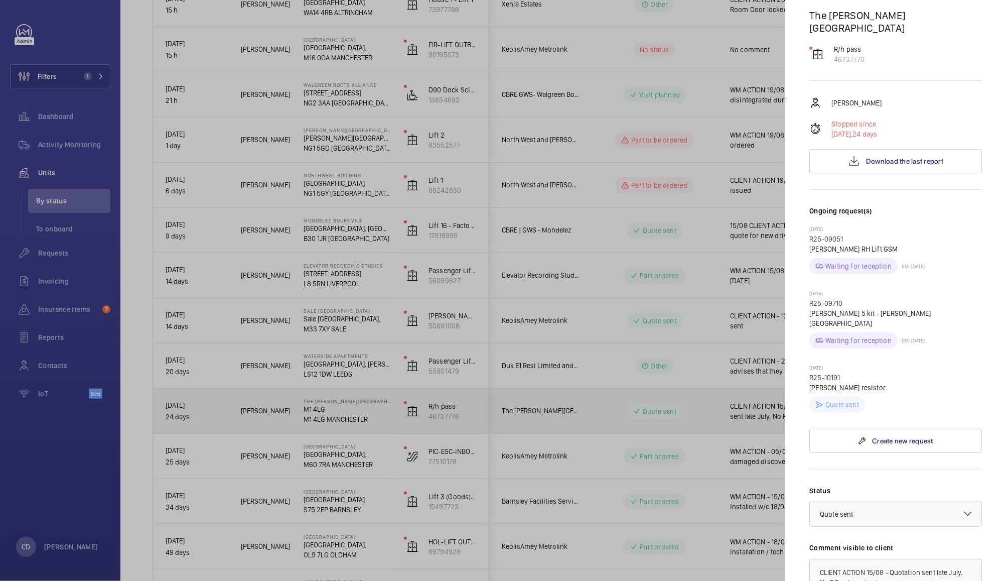
scroll to position [115, 0]
click at [878, 558] on textarea "CLIENT ACTION 15/08 - Quotation sent late July. No PO yet received." at bounding box center [895, 591] width 173 height 67
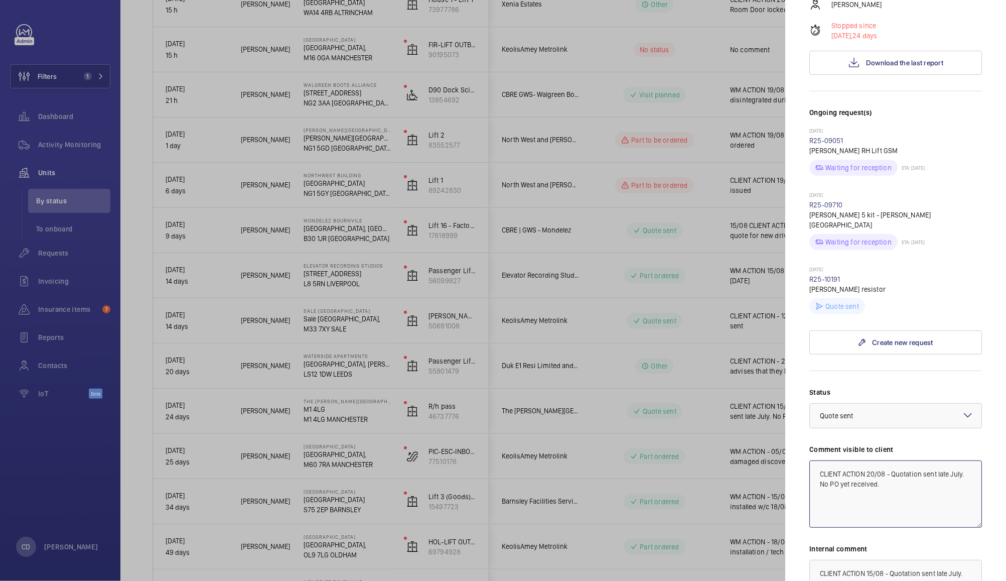
scroll to position [223, 0]
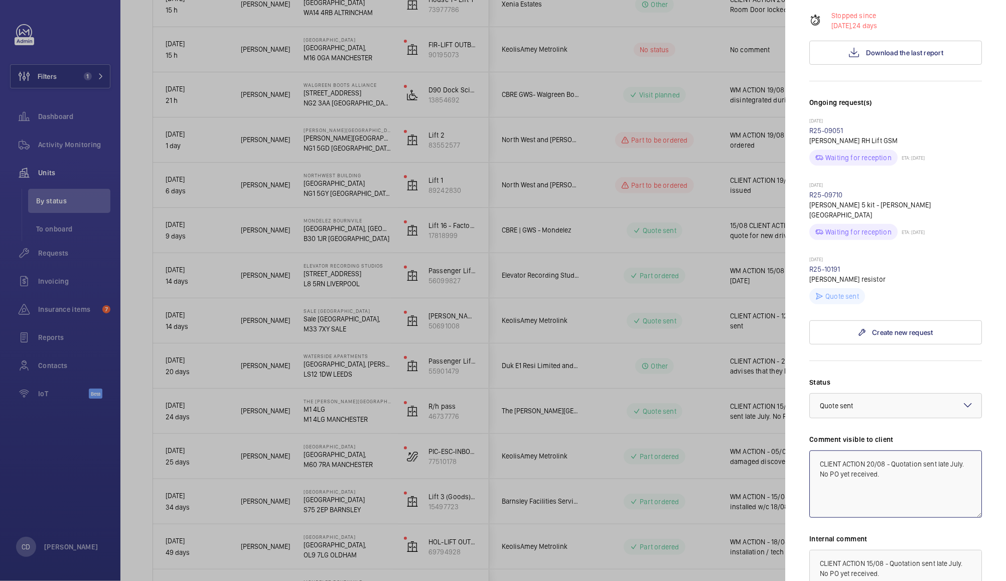
type textarea "CLIENT ACTION 20/08 - Quotation sent late July. No PO yet received."
click at [875, 549] on textarea "CLIENT ACTION 15/08 - Quotation sent late July. No PO yet received. CLIENT ACTI…" at bounding box center [895, 582] width 173 height 67
type textarea "CLIENT ACTION 20/08 - Quotation sent late July. No PO yet received. CLIENT ACTI…"
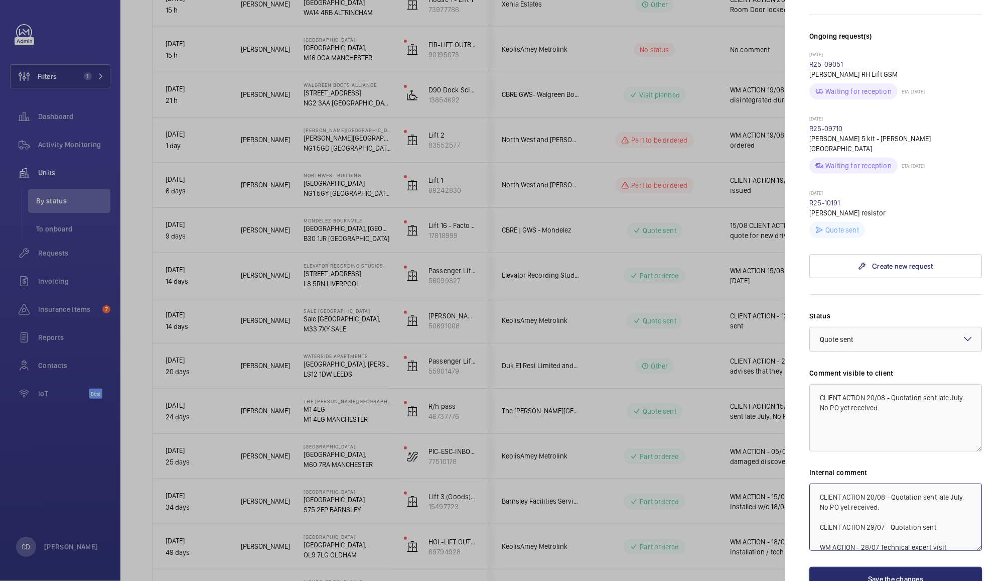
scroll to position [314, 0]
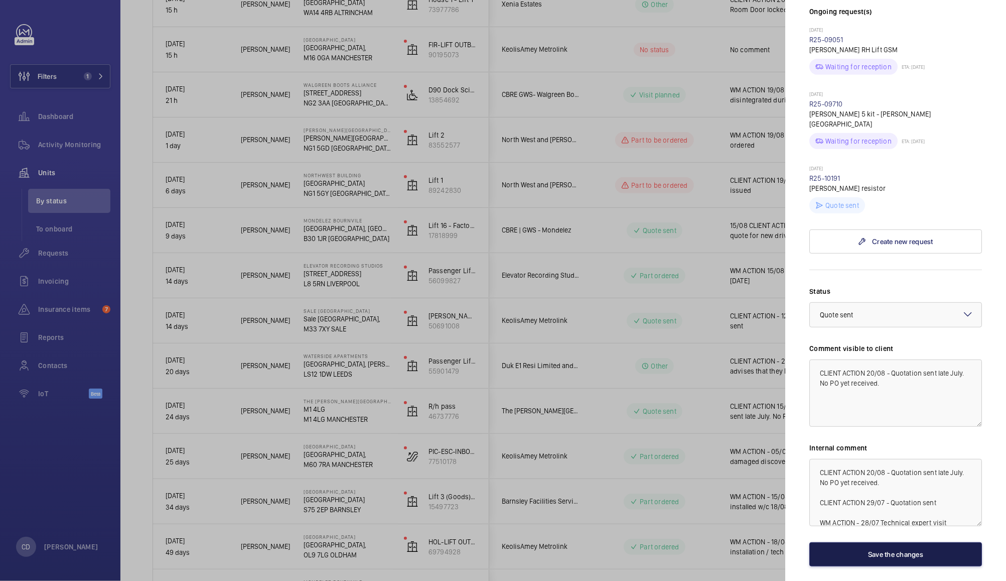
click at [921, 542] on button "Save the changes" at bounding box center [895, 554] width 173 height 24
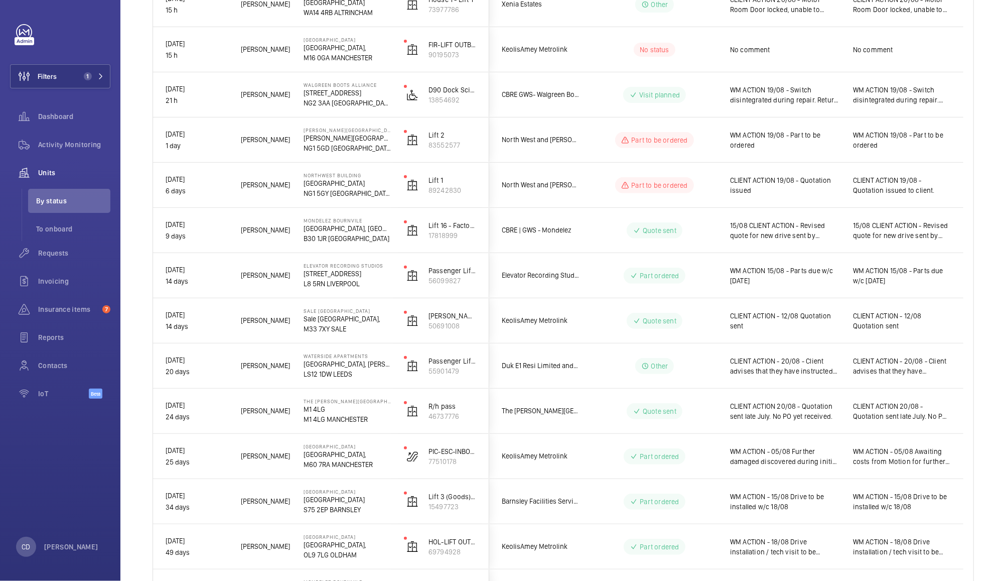
click at [823, 457] on span "WM ACTION - 05/08 Further damaged discovered during initial works. ETA for comp…" at bounding box center [785, 456] width 110 height 20
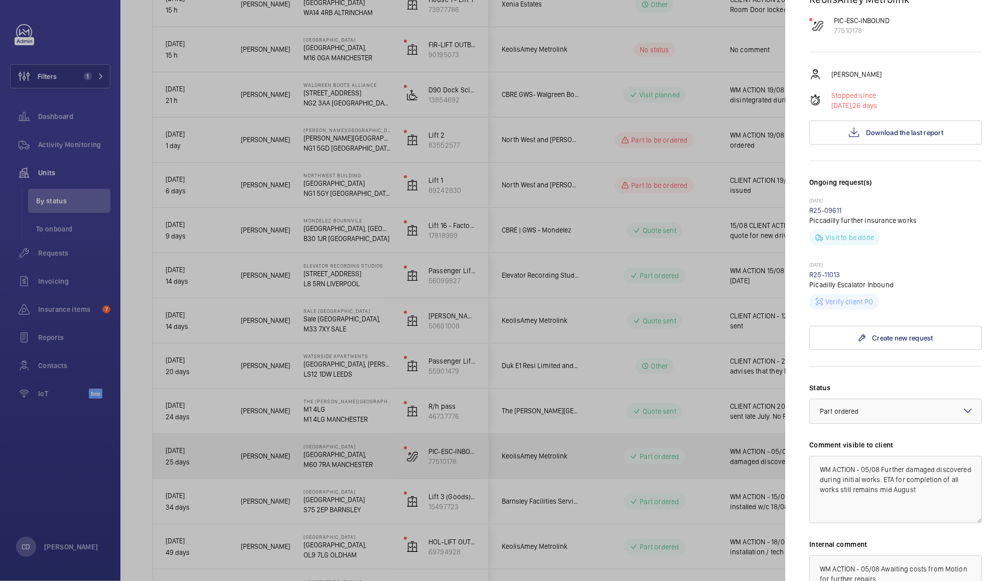
scroll to position [118, 0]
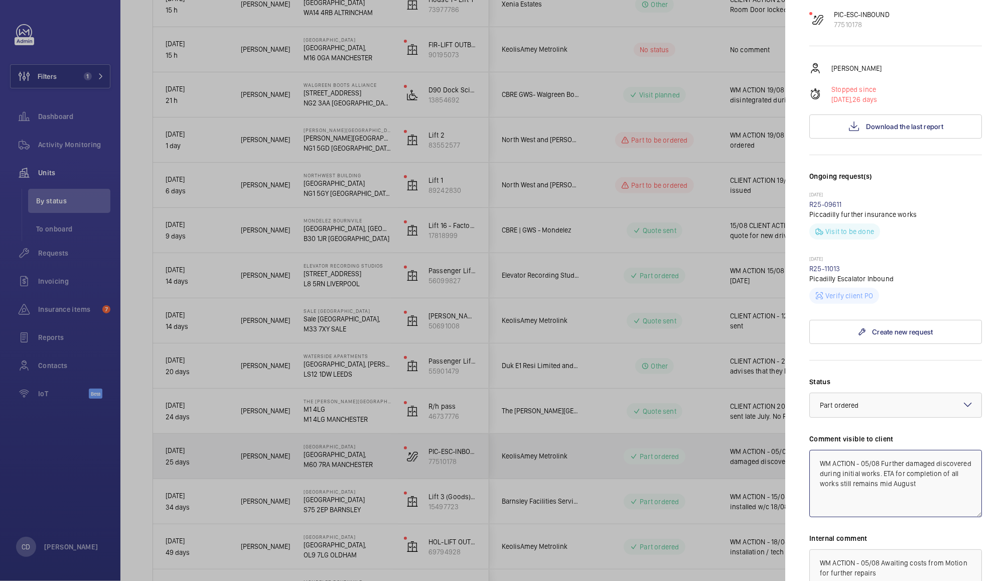
click at [869, 478] on textarea "WM ACTION - 05/08 Further damaged discovered during initial works. ETA for comp…" at bounding box center [895, 483] width 173 height 67
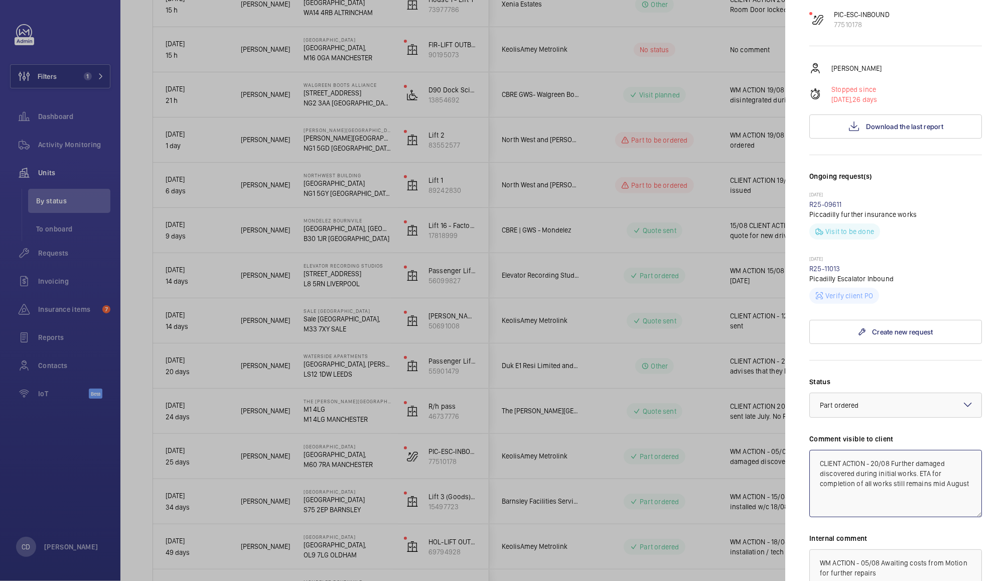
click at [896, 514] on textarea "CLIENT ACTION - 20/08 Further damaged discovered during initial works. ETA for …" at bounding box center [895, 483] width 173 height 67
click at [923, 494] on textarea "CLIENT ACTION - 20/08 Further damaged discovered during initial works. ETA for …" at bounding box center [895, 483] width 173 height 67
click at [921, 492] on textarea "CLIENT ACTION - 20/08 Further damaged discovered during initial works. ETA for …" at bounding box center [895, 483] width 173 height 67
type textarea "CLIENT ACTION - 20/08 Further damaged discovered during initial works. Quotatio…"
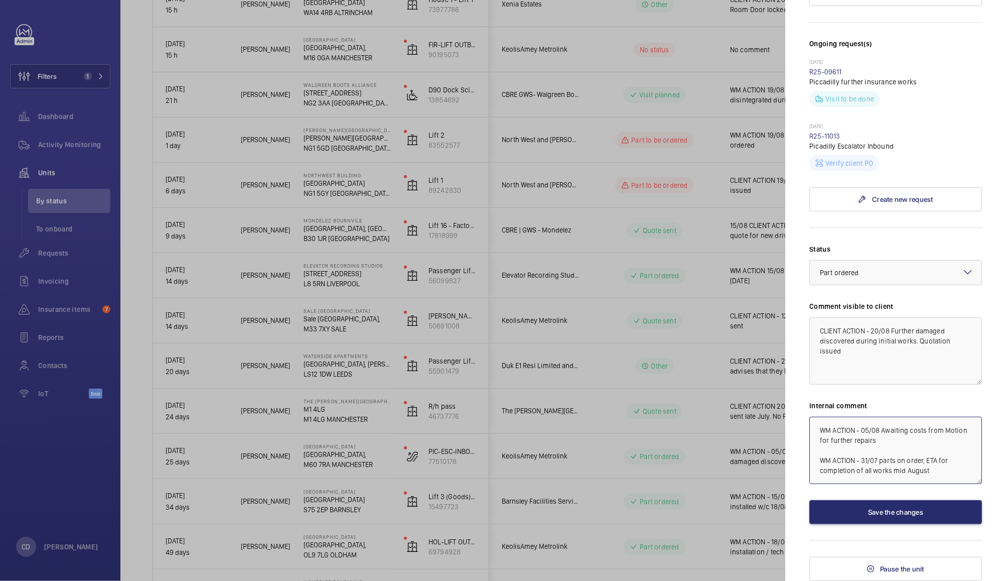
click at [831, 436] on textarea "WM ACTION - 05/08 Awaiting costs from Motion for further repairs WM ACTION - 31…" at bounding box center [895, 450] width 173 height 67
click at [824, 433] on textarea "WM ACTION - 05/08 Awaiting costs from Motion for further repairs WM ACTION - 31…" at bounding box center [895, 450] width 173 height 67
paste textarea "CLIENT ACTION - 20/08 Further damaged discovered during initial works. Quotatio…"
type textarea "CLIENT ACTION - 20/08 Further damaged discovered during initial works. Quotatio…"
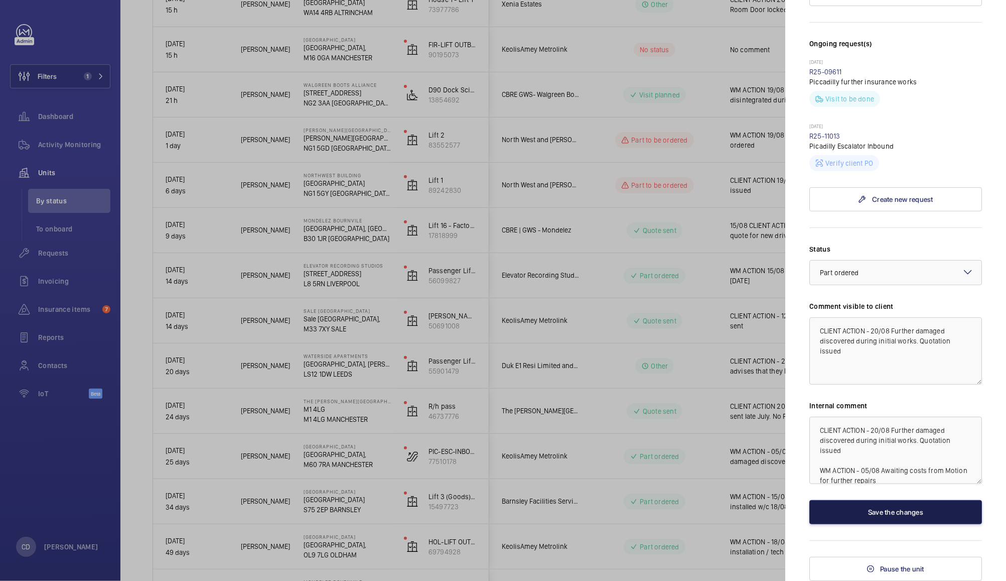
click at [911, 517] on button "Save the changes" at bounding box center [895, 512] width 173 height 24
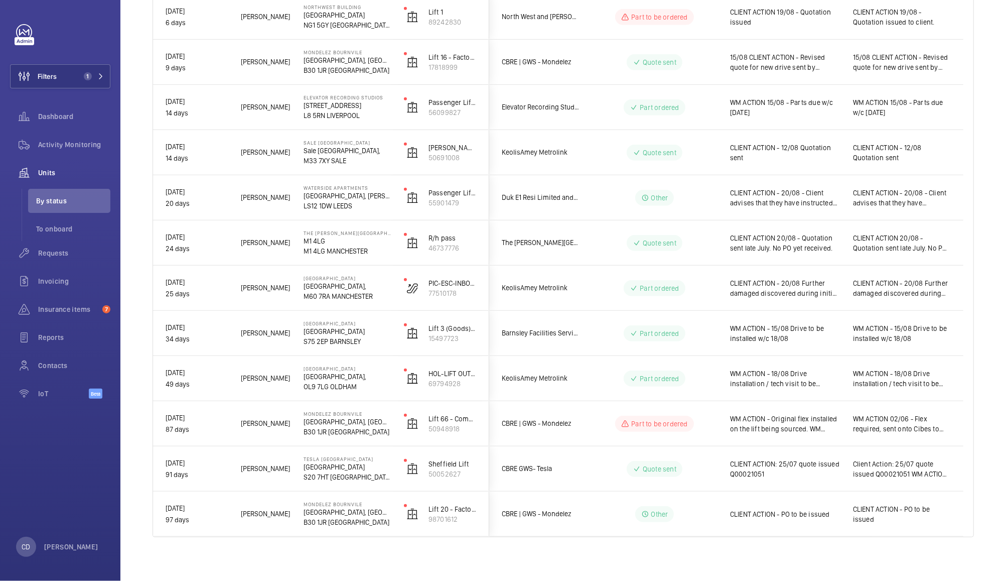
scroll to position [420, 0]
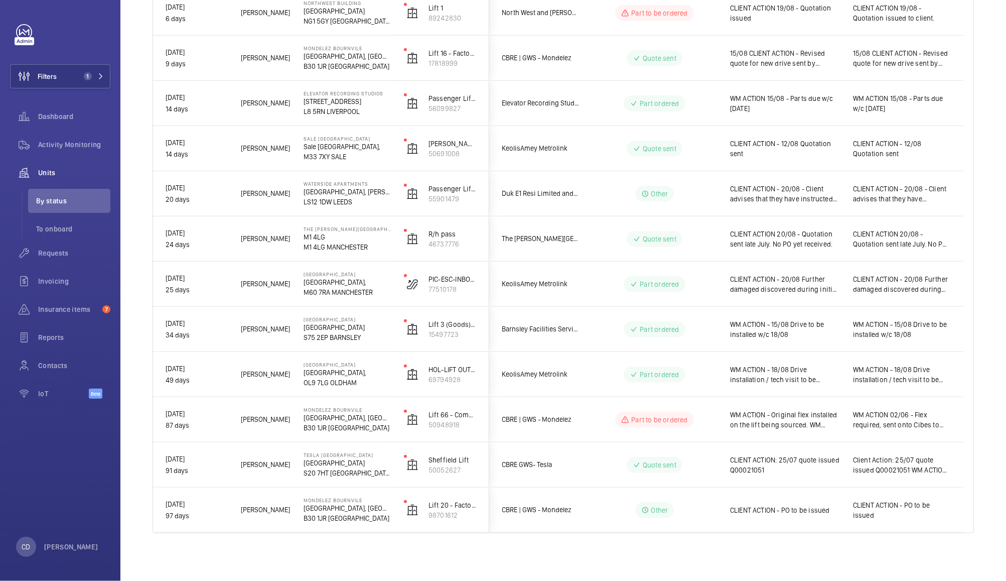
click at [790, 458] on span "CLIENT ACTION: 25/07 quote issued Q00021051" at bounding box center [785, 465] width 110 height 20
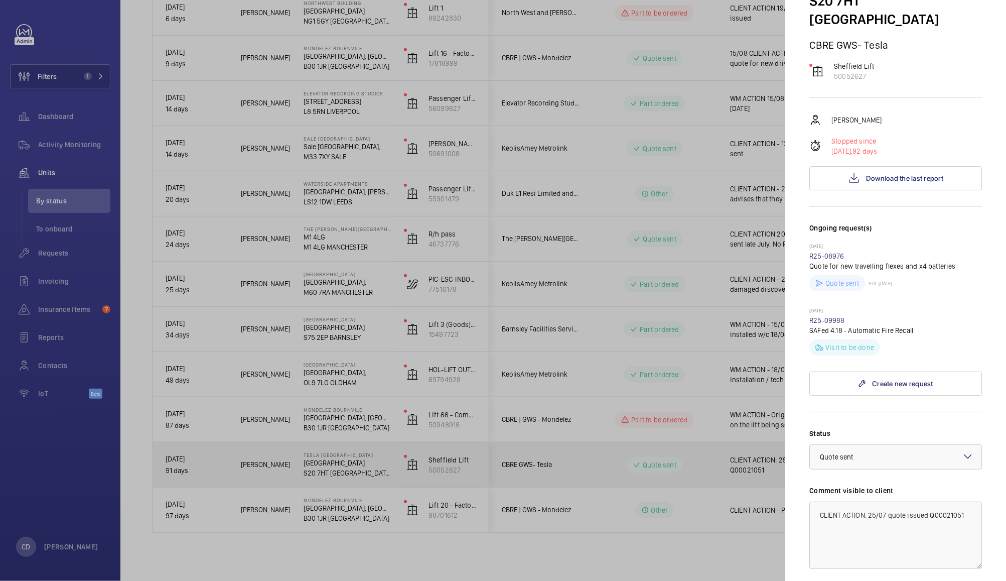
scroll to position [96, 0]
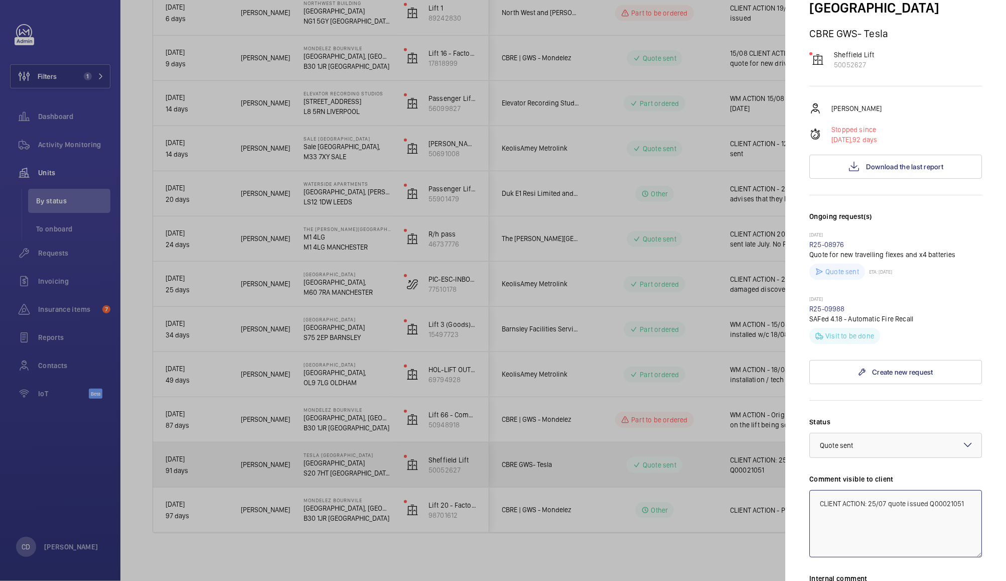
click at [873, 490] on textarea "CLIENT ACTION: 25/07 quote issued Q00021051" at bounding box center [895, 523] width 173 height 67
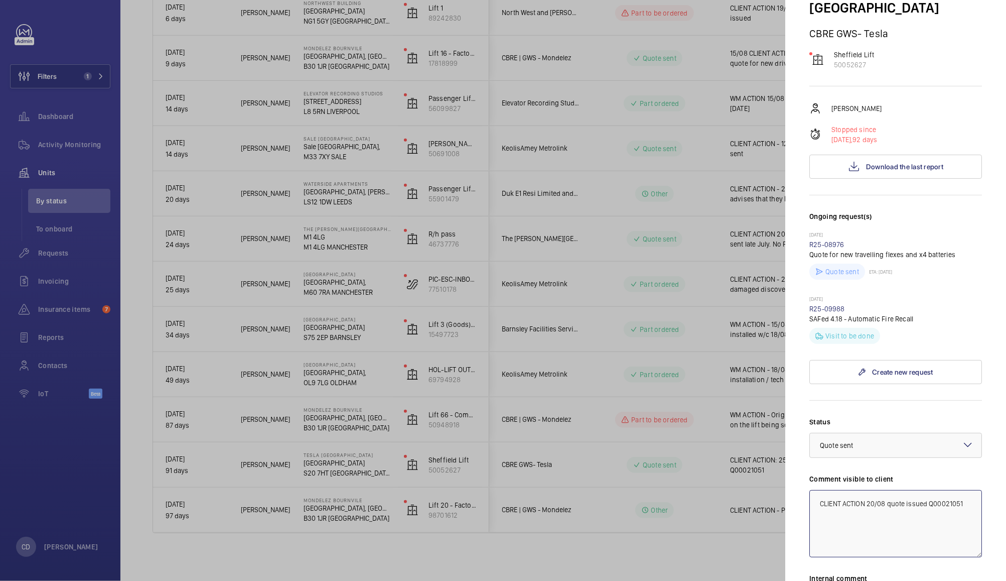
click at [870, 492] on textarea "CLIENT ACTION 20/08 quote issued Q00021051" at bounding box center [895, 523] width 173 height 67
click at [892, 490] on textarea "CLIENT ACTION 20/08 quote issued Q00021051 13/08 discussed with client on teams…" at bounding box center [895, 523] width 173 height 67
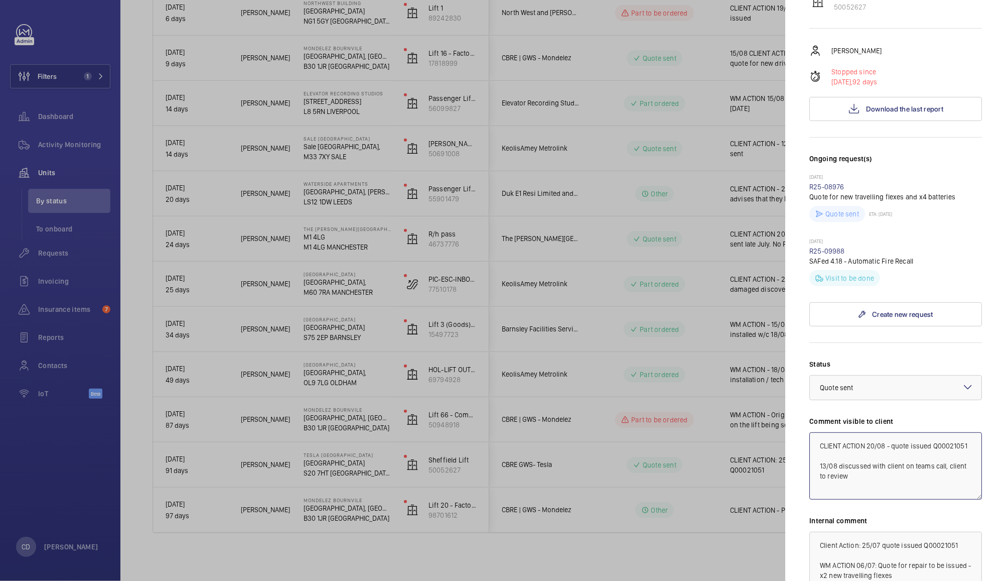
scroll to position [153, 0]
click at [943, 434] on textarea "CLIENT ACTION 20/08 - quote issued Q00021051 13/08 discussed with client on tea…" at bounding box center [895, 467] width 173 height 67
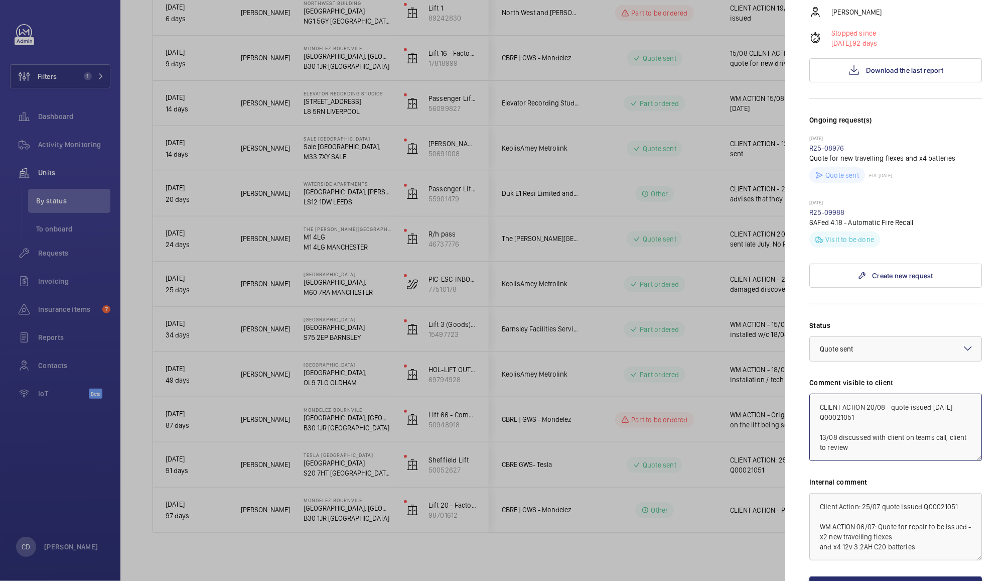
scroll to position [193, 0]
click at [920, 430] on textarea "CLIENT ACTION 20/08 - quote issued 25th July - Q00021051 13/08 discussed with c…" at bounding box center [895, 426] width 173 height 67
type textarea "CLIENT ACTION 20/08 - quote issued 25th July - Q00021051 13/08 discussed with c…"
click at [833, 493] on textarea "Client Action: 25/07 quote issued Q00021051 WM ACTION 06/07: Quote for repair t…" at bounding box center [895, 526] width 173 height 67
drag, startPoint x: 960, startPoint y: 488, endPoint x: 791, endPoint y: 486, distance: 169.1
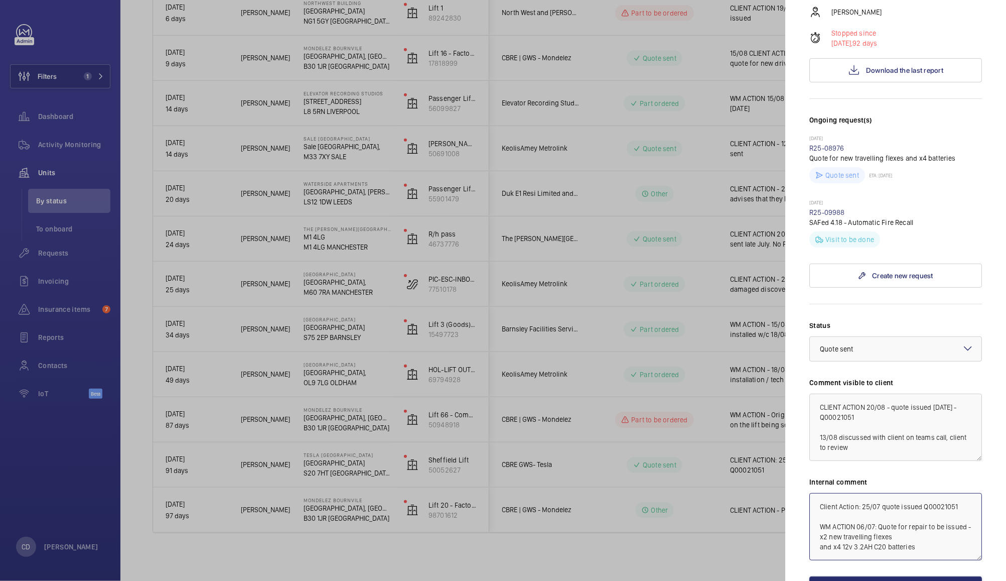
click at [791, 486] on mat-sidenav "Stopped unit TESLA Sheffield Drake House Crescent S20 7HT SHEFFIELD CBRE GWS- T…" at bounding box center [895, 290] width 221 height 581
paste textarea "LIENT ACTION 20/08 - quote issued 25th July - Q00021051 13/08 discussed with cl…"
type textarea "CLIENT ACTION 20/08 - quote issued 25th July - Q00021051 13/08 discussed with c…"
click at [919, 576] on button "Save the changes" at bounding box center [895, 588] width 173 height 24
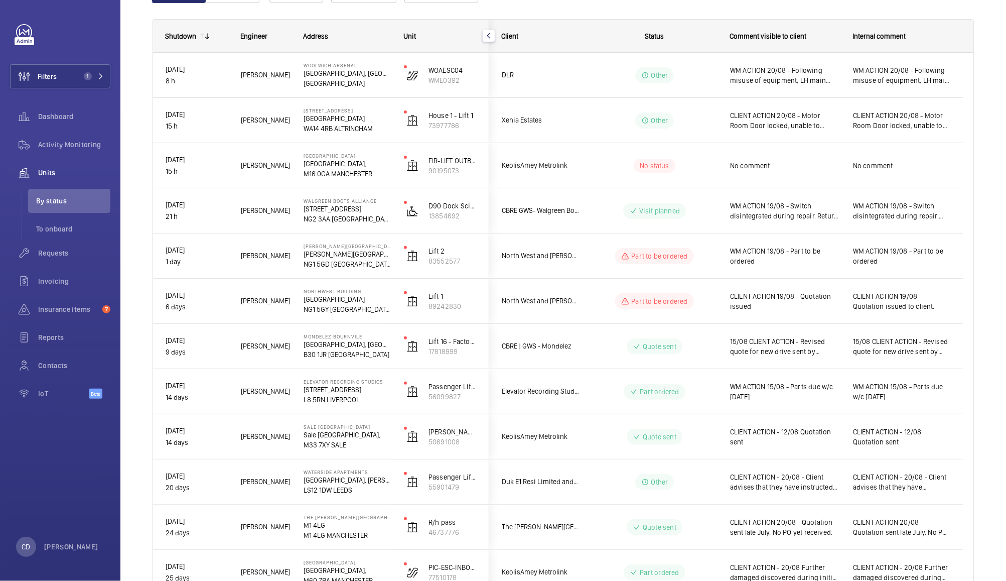
scroll to position [131, 0]
click at [789, 356] on div "15/08 CLIENT ACTION - Revised quote for new drive sent by Tek to Jon" at bounding box center [785, 346] width 110 height 23
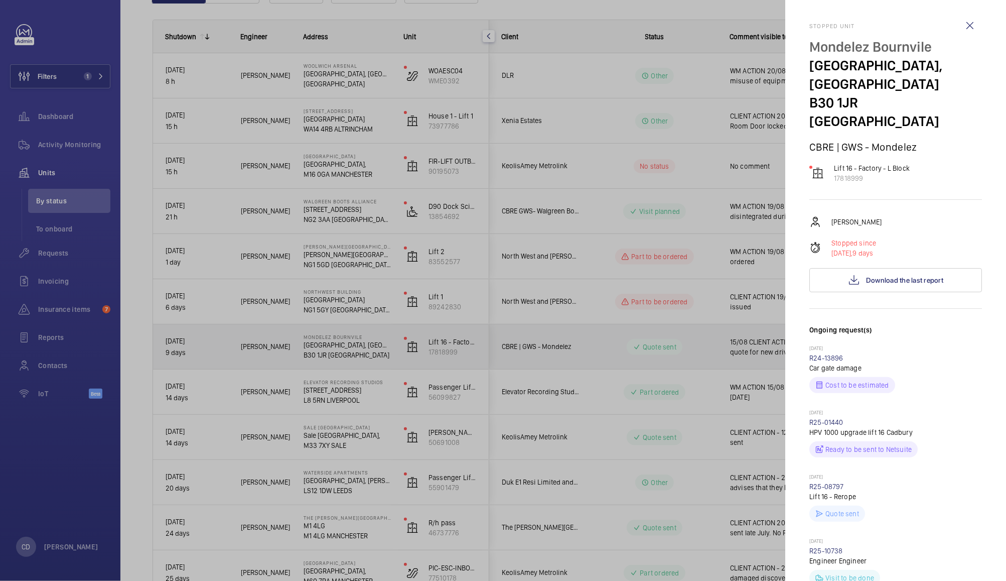
scroll to position [3, 0]
click at [839, 417] on link "R25-01440" at bounding box center [826, 421] width 34 height 8
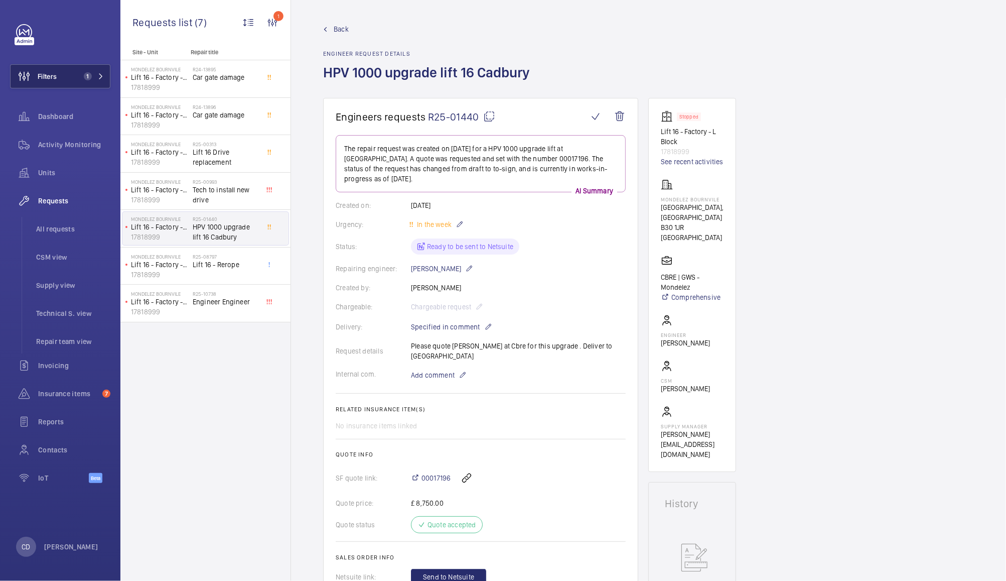
click at [76, 68] on button "Filters 1" at bounding box center [60, 76] width 100 height 24
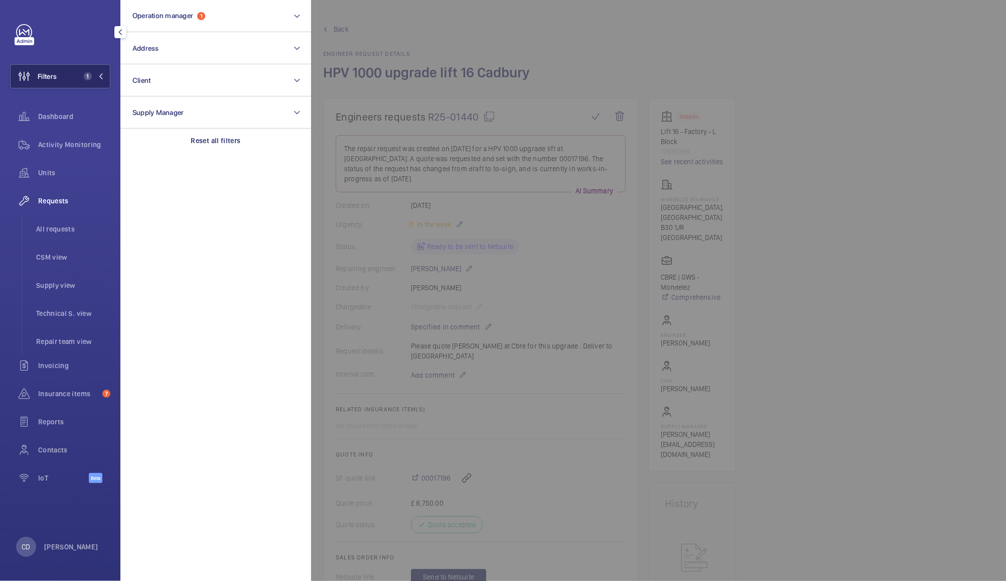
click at [59, 79] on button "Filters 1" at bounding box center [60, 76] width 100 height 24
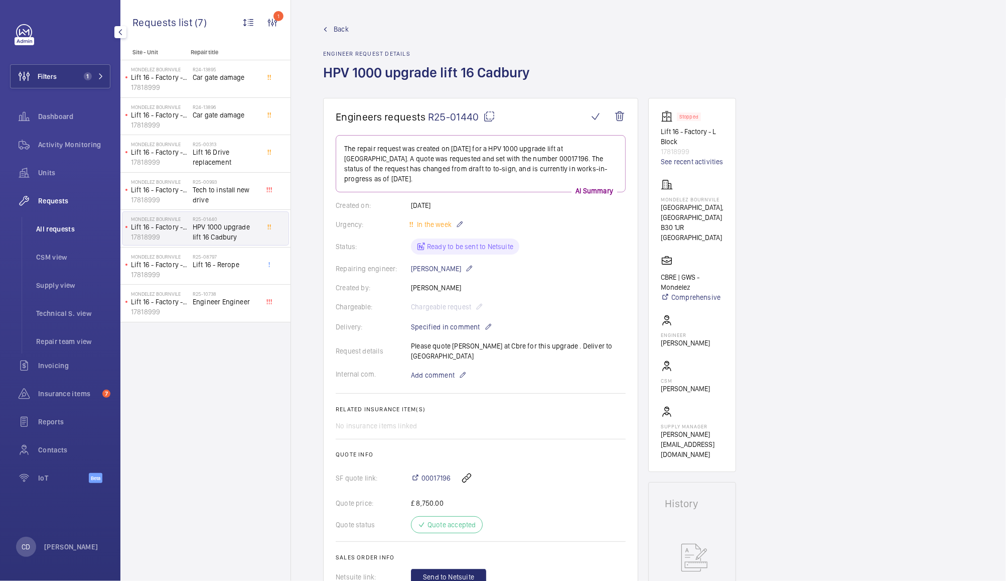
click at [61, 228] on span "All requests" at bounding box center [73, 229] width 74 height 10
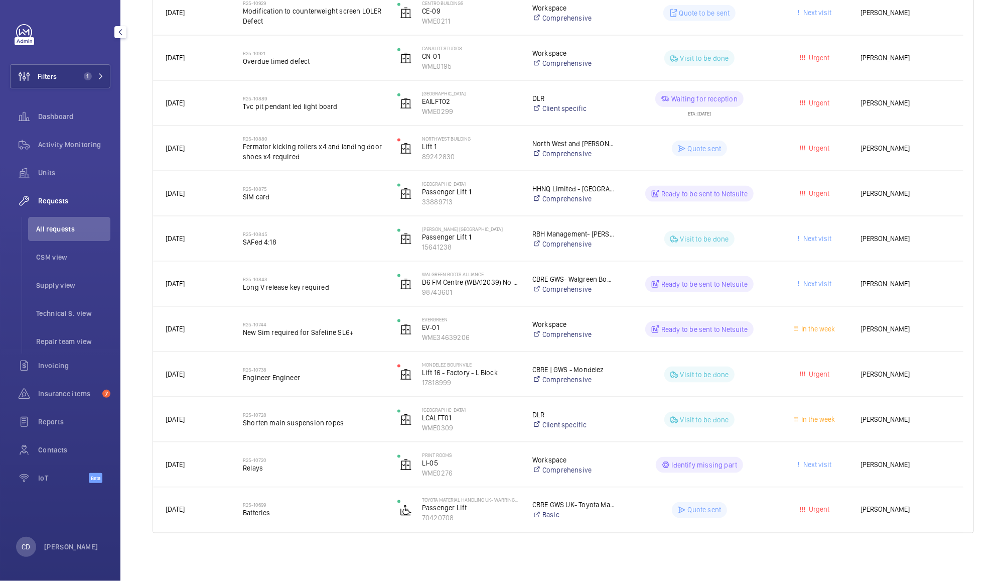
scroll to position [1020, 0]
click at [52, 257] on span "CSM view" at bounding box center [73, 257] width 74 height 10
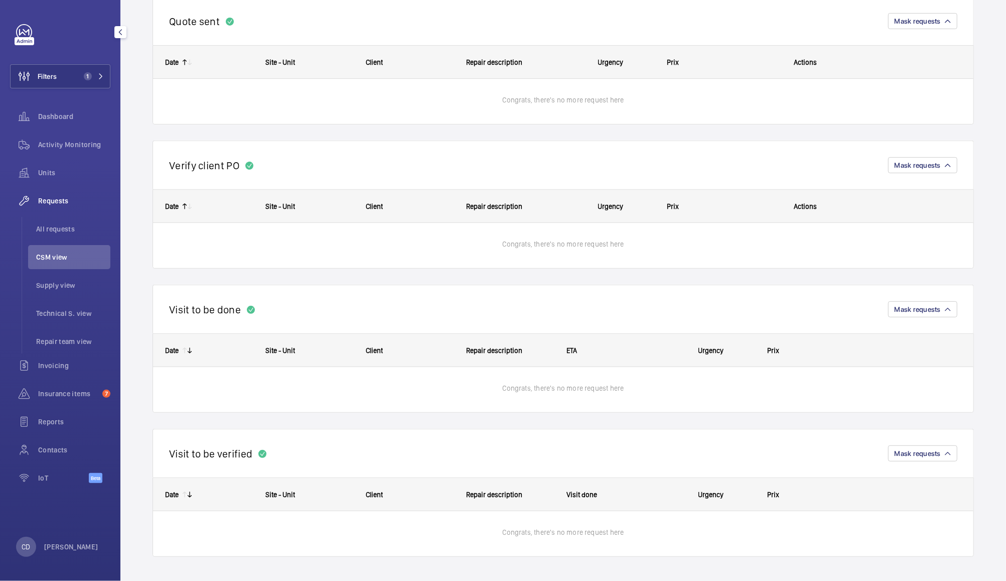
scroll to position [260, 0]
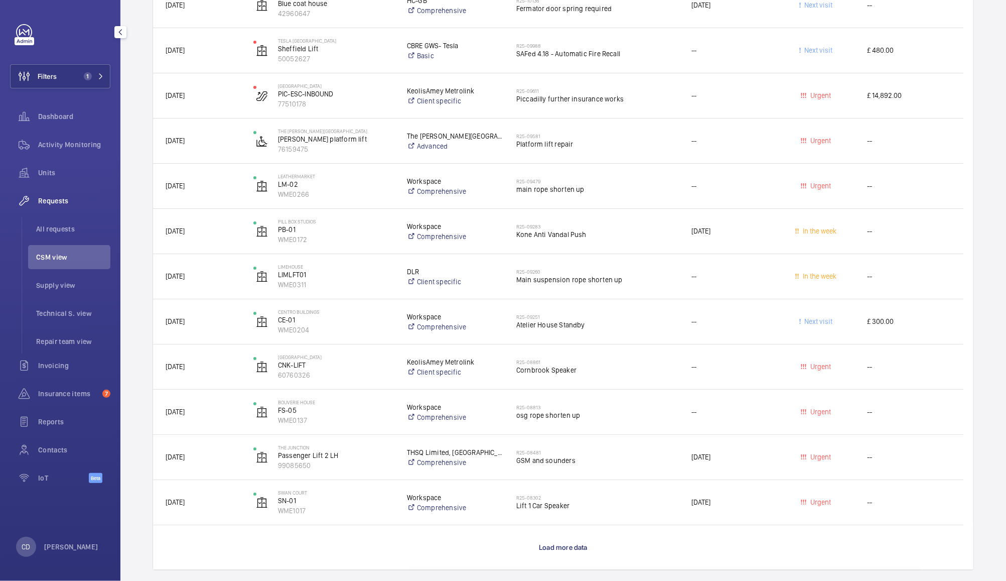
scroll to position [2902, 0]
click at [621, 487] on div "R25-08302 Lift 1 Car Speaker" at bounding box center [597, 501] width 162 height 29
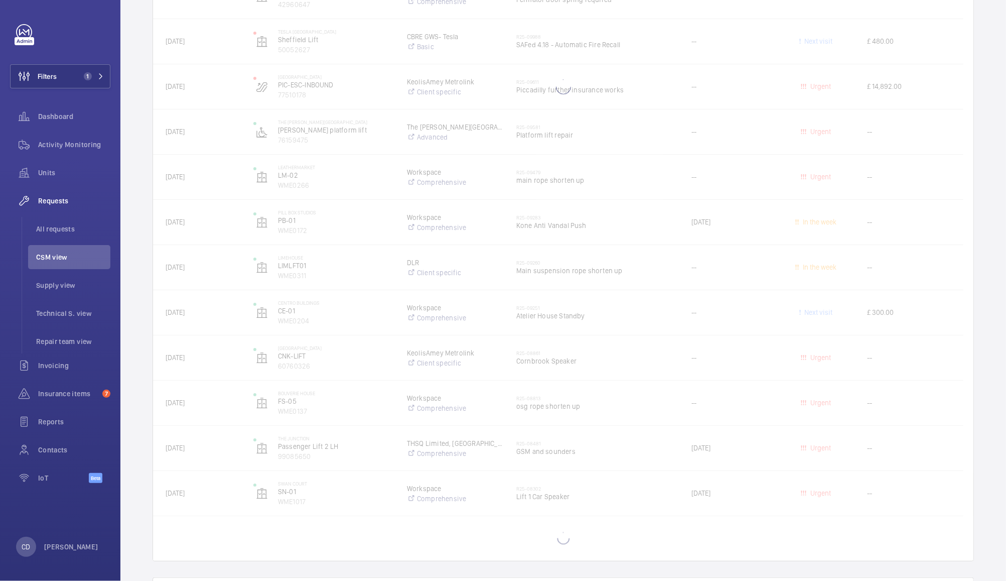
scroll to position [2918, 0]
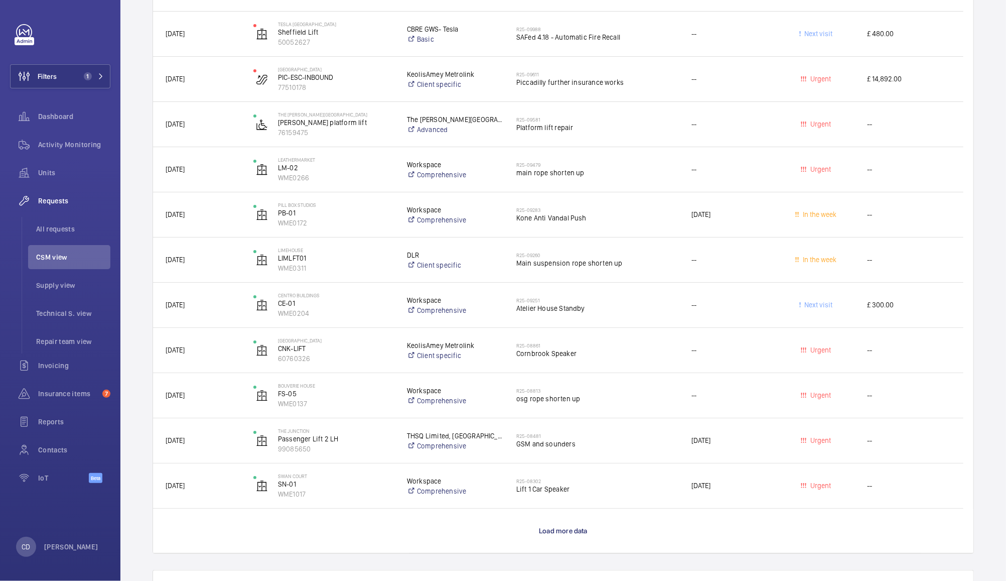
click at [618, 441] on span "GSM and sounders" at bounding box center [597, 444] width 162 height 10
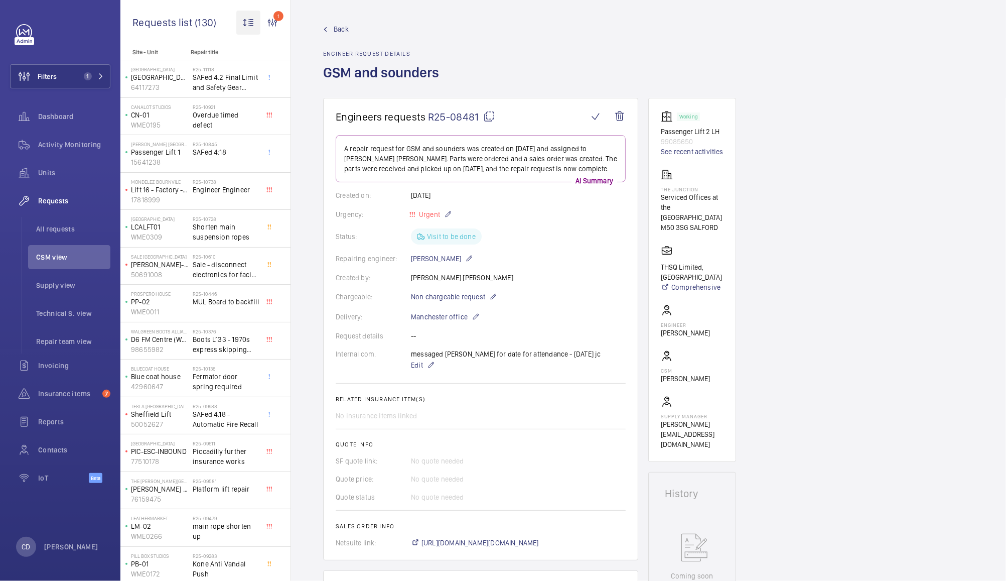
click at [250, 20] on wm-front-icon-button at bounding box center [248, 23] width 24 height 24
click at [52, 207] on div at bounding box center [503, 290] width 1006 height 581
click at [88, 76] on span "1" at bounding box center [88, 76] width 8 height 8
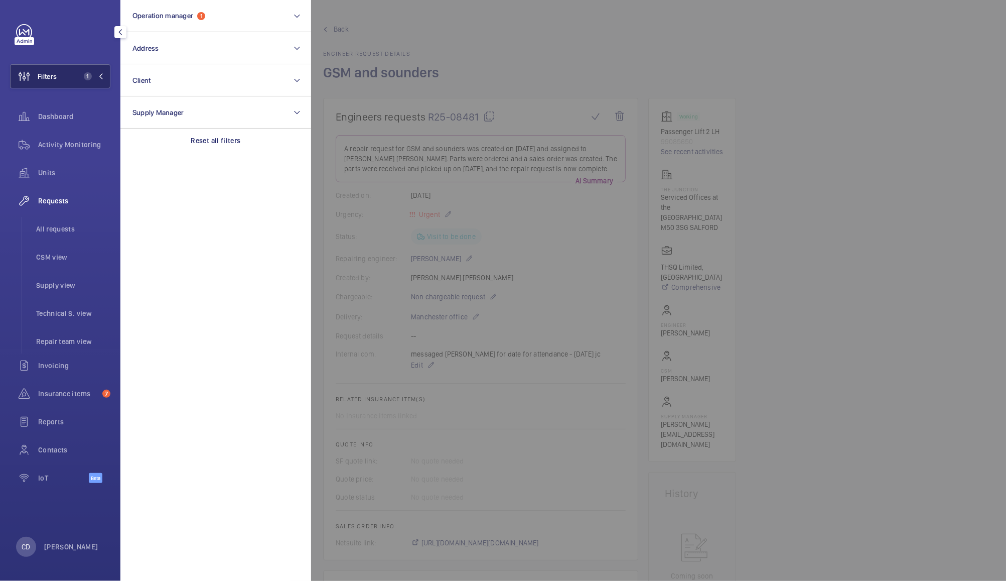
click at [96, 84] on button "Filters 1" at bounding box center [60, 76] width 100 height 24
click at [96, 78] on span "1" at bounding box center [92, 76] width 24 height 8
click at [185, 90] on button "Client" at bounding box center [215, 80] width 191 height 32
type input "mondel"
click at [204, 147] on span "Mondel" at bounding box center [199, 145] width 24 height 8
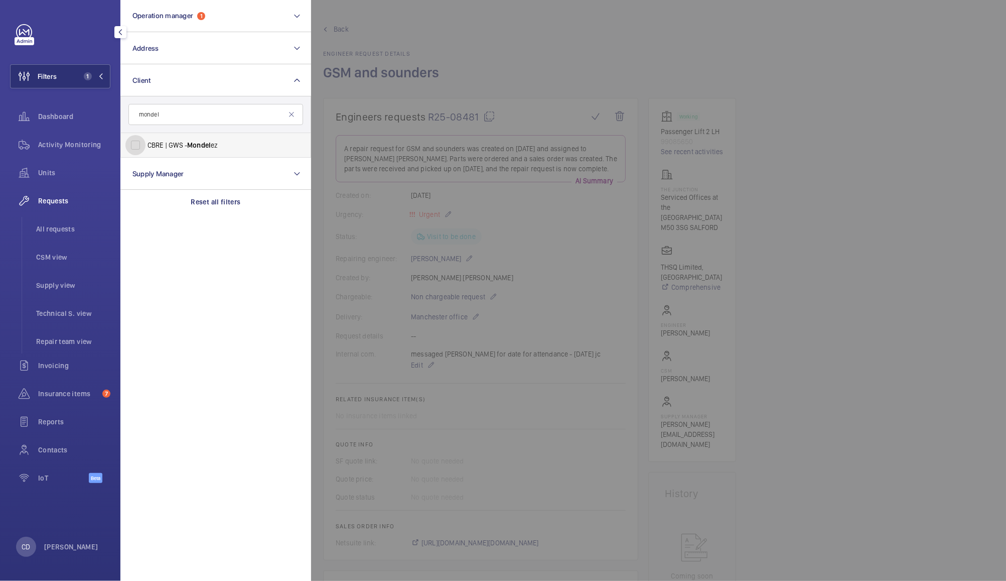
click at [146, 147] on input "CBRE | GWS - Mondel ez" at bounding box center [135, 145] width 20 height 20
checkbox input "true"
click at [458, 55] on div at bounding box center [814, 290] width 1006 height 581
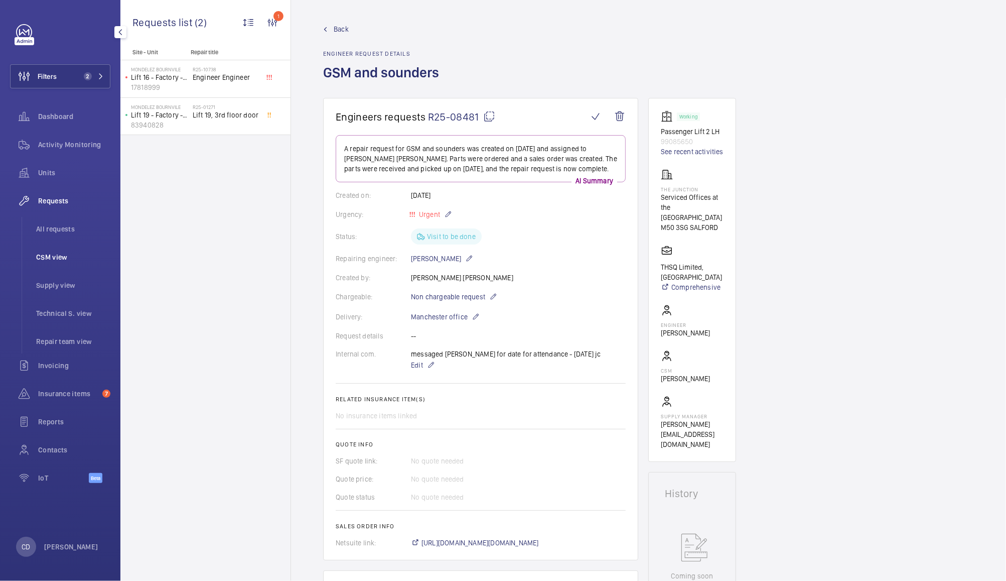
click at [55, 258] on span "CSM view" at bounding box center [73, 257] width 74 height 10
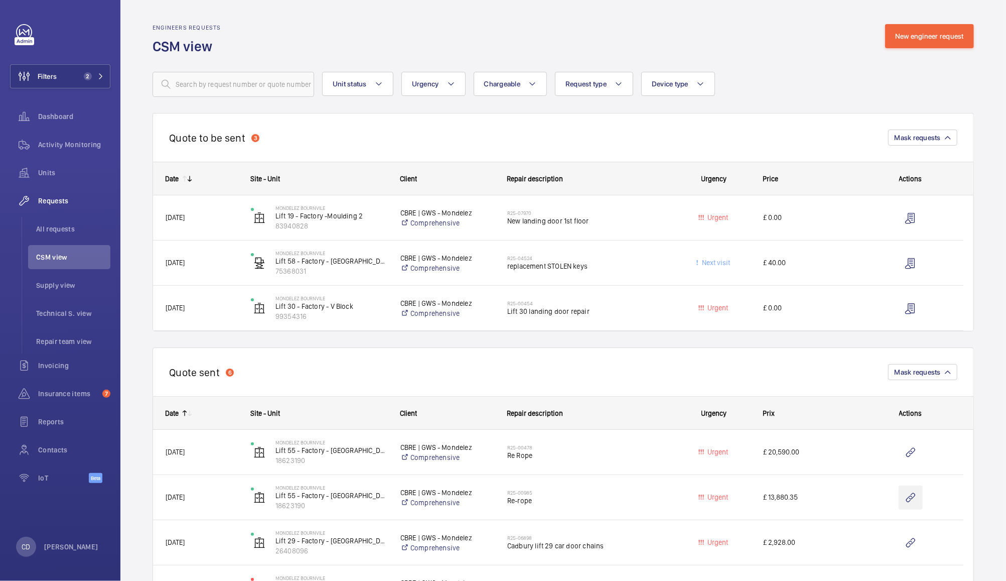
click at [900, 502] on wm-front-icon-button "Press SPACE to select this row." at bounding box center [911, 497] width 24 height 24
click at [66, 229] on span "All requests" at bounding box center [73, 229] width 74 height 10
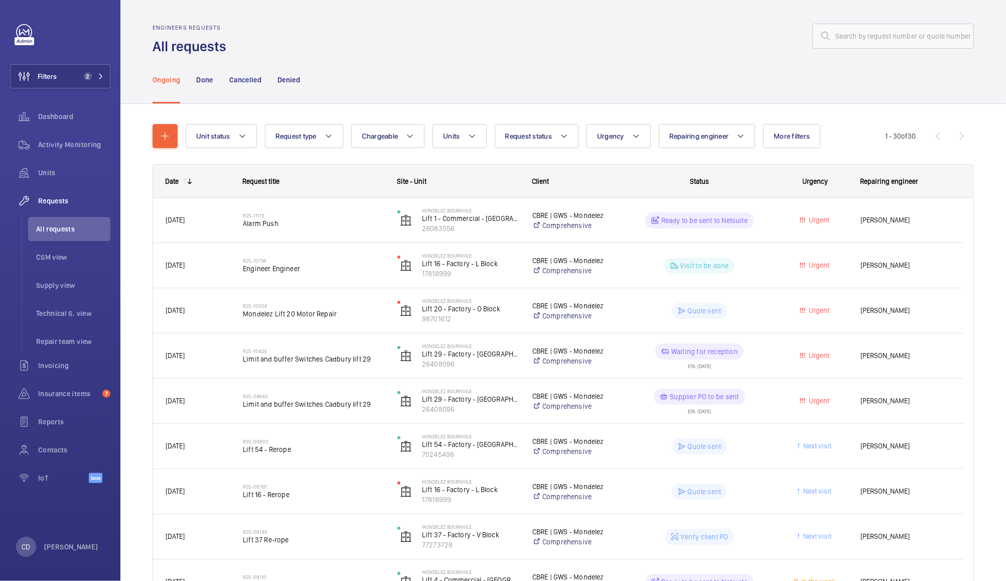
click at [893, 219] on span "Luke Tonks" at bounding box center [906, 220] width 90 height 12
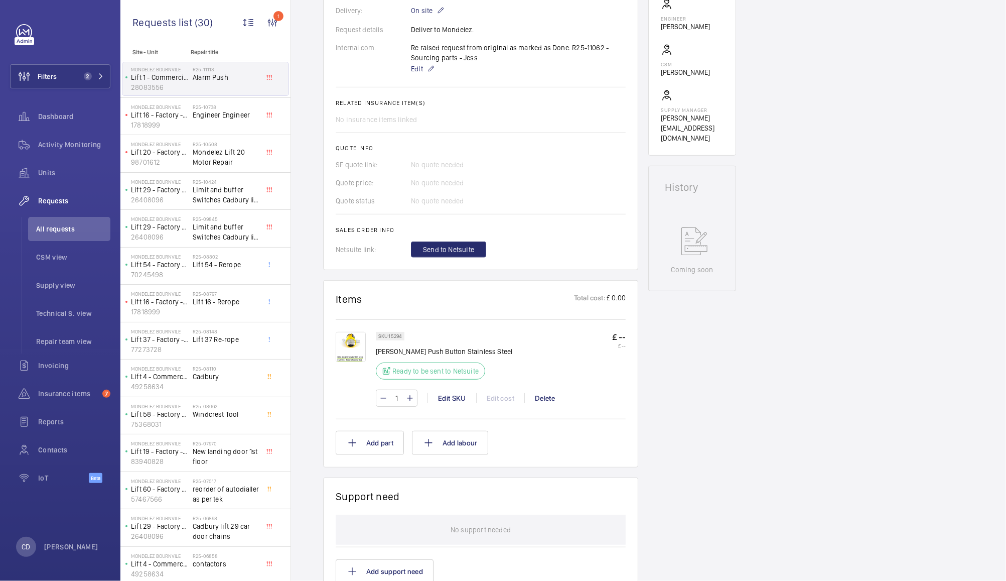
scroll to position [322, 0]
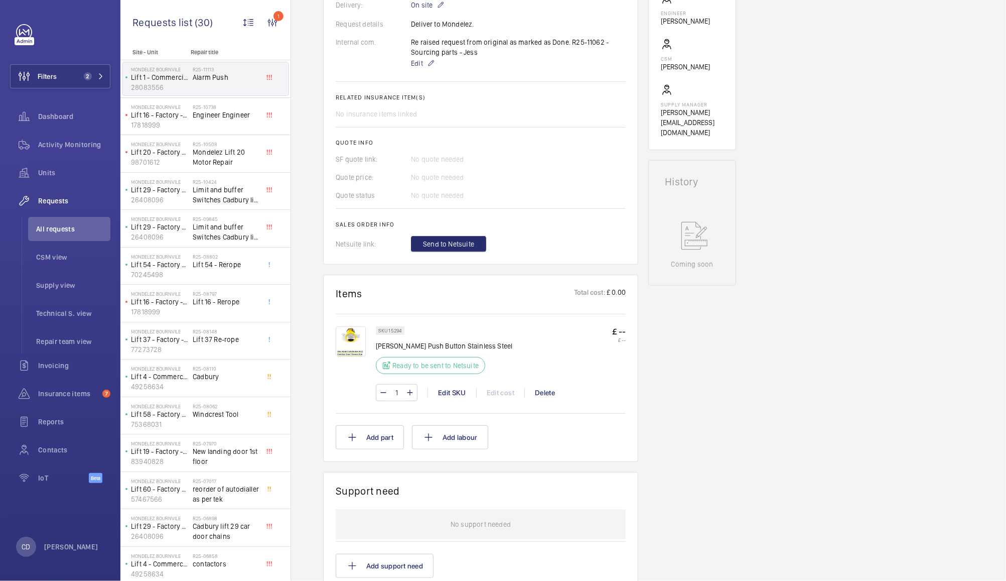
click at [355, 345] on img at bounding box center [351, 341] width 30 height 30
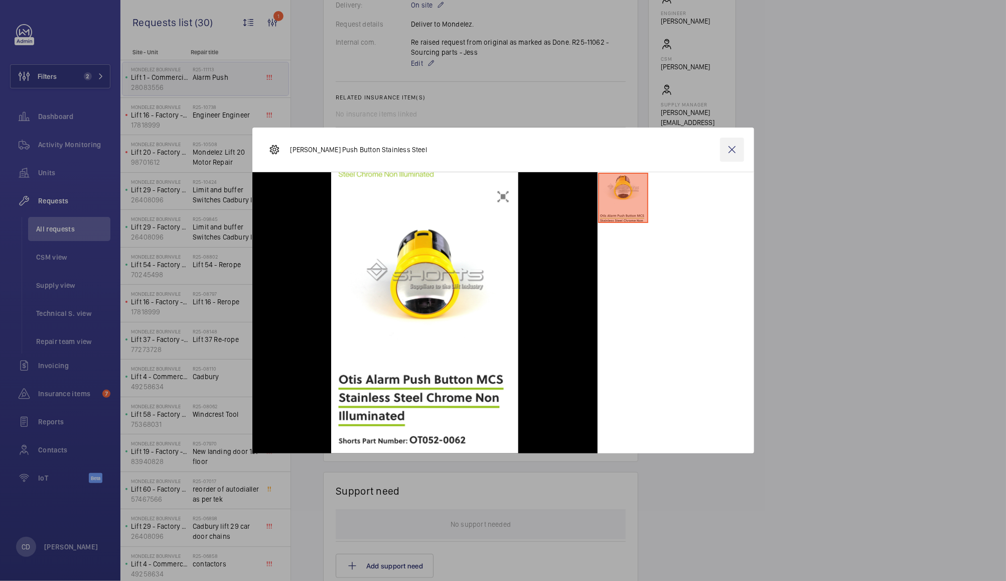
click at [730, 152] on wm-front-icon-button at bounding box center [732, 149] width 24 height 24
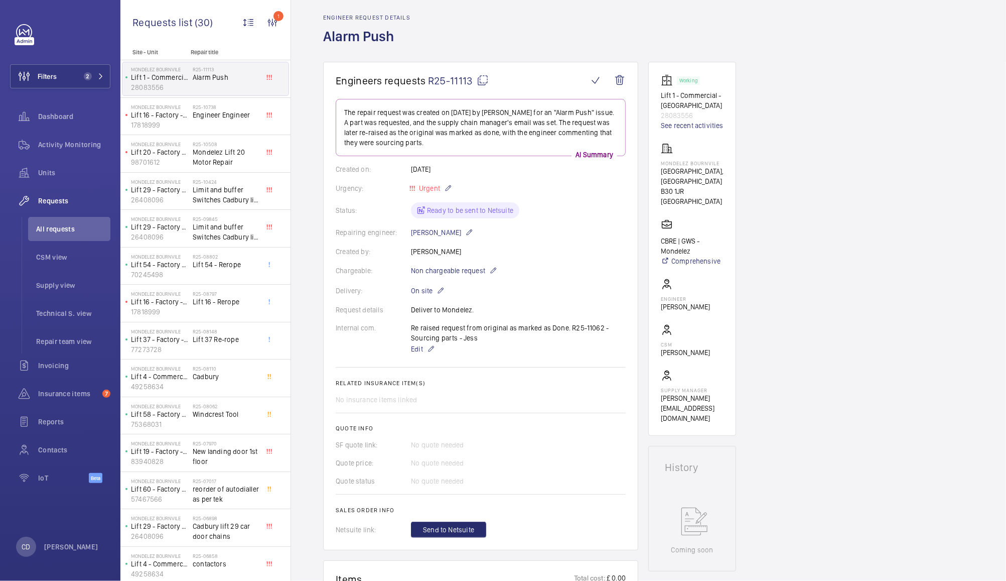
scroll to position [0, 0]
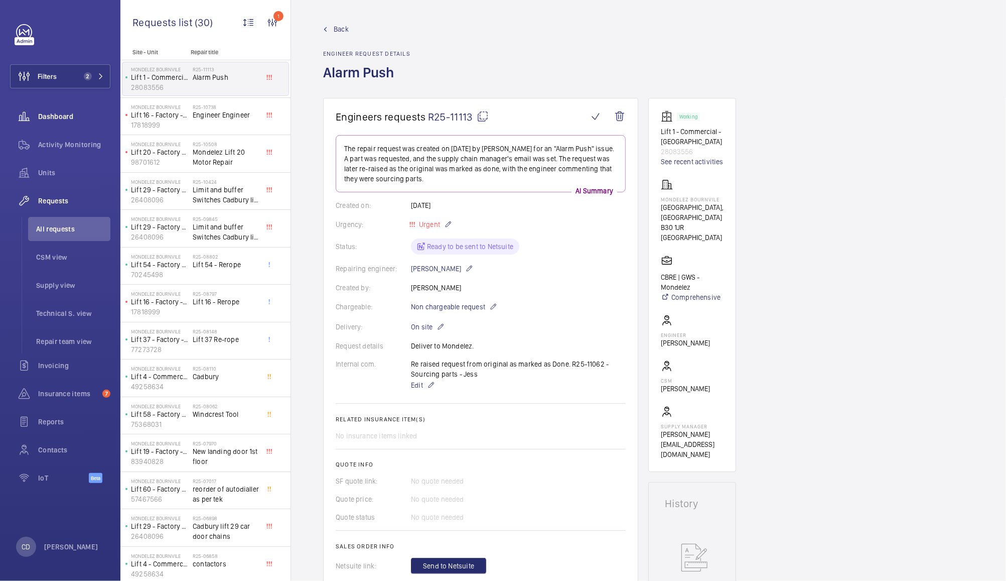
click at [37, 117] on wm-front-icon-button at bounding box center [24, 116] width 28 height 24
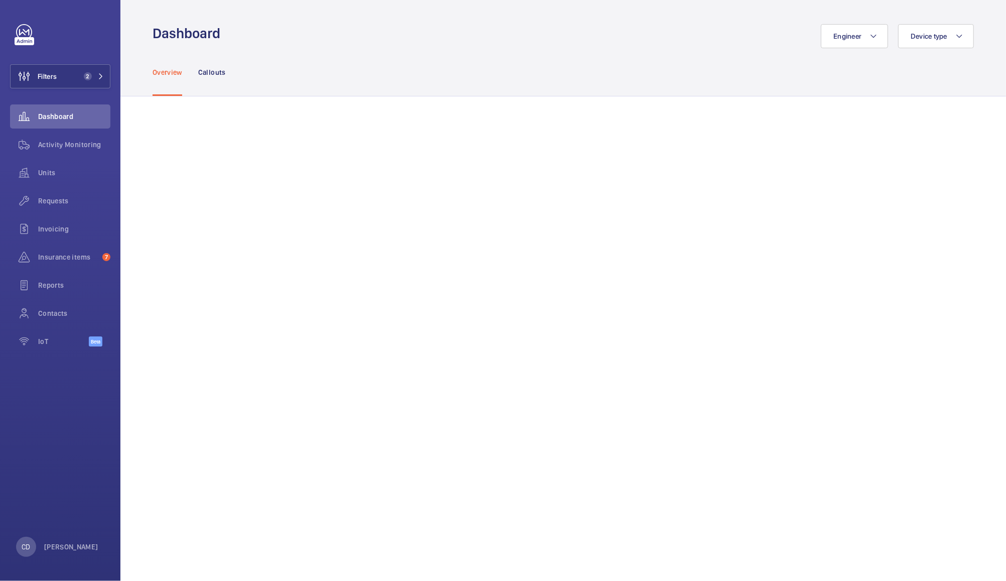
scroll to position [9, 0]
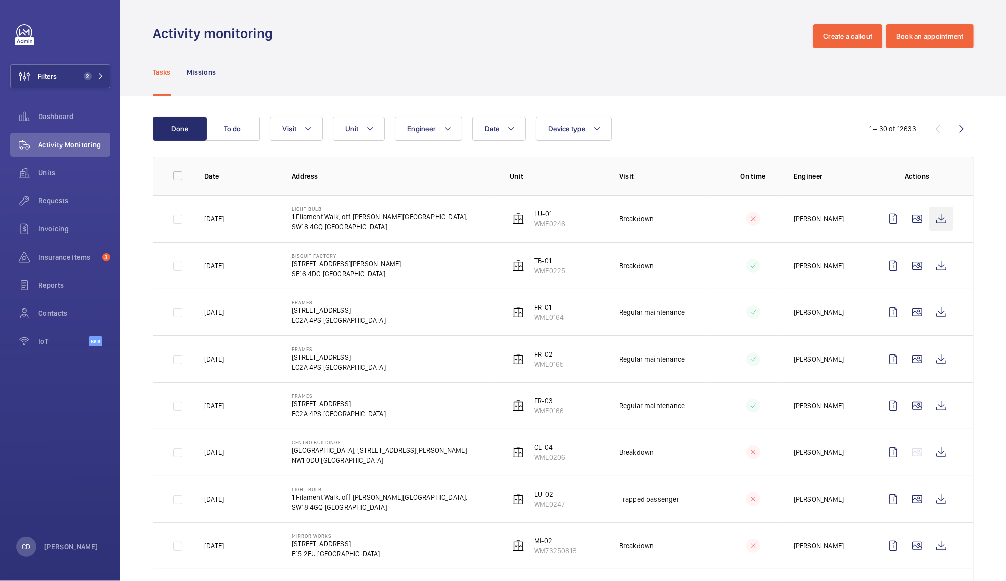
click at [934, 220] on wm-front-icon-button at bounding box center [941, 219] width 24 height 24
click at [911, 219] on wm-front-icon-button at bounding box center [917, 219] width 24 height 24
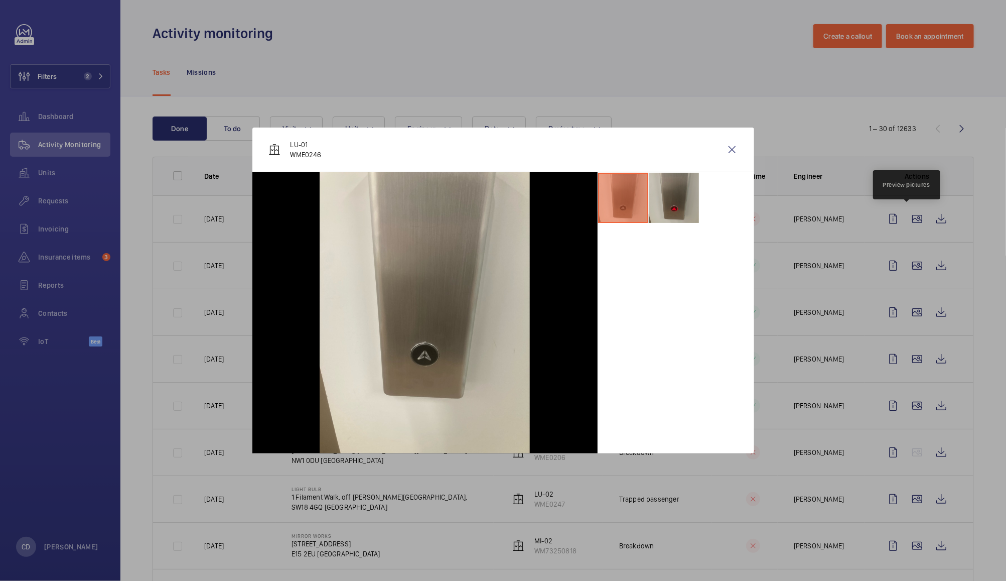
click at [671, 202] on li at bounding box center [674, 198] width 50 height 50
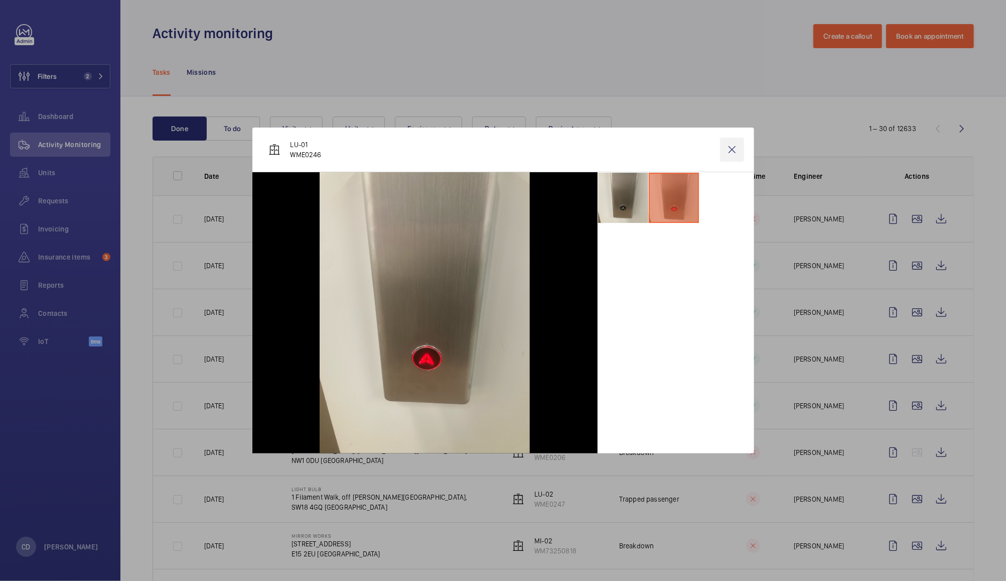
click at [732, 149] on wm-front-icon-button at bounding box center [732, 149] width 24 height 24
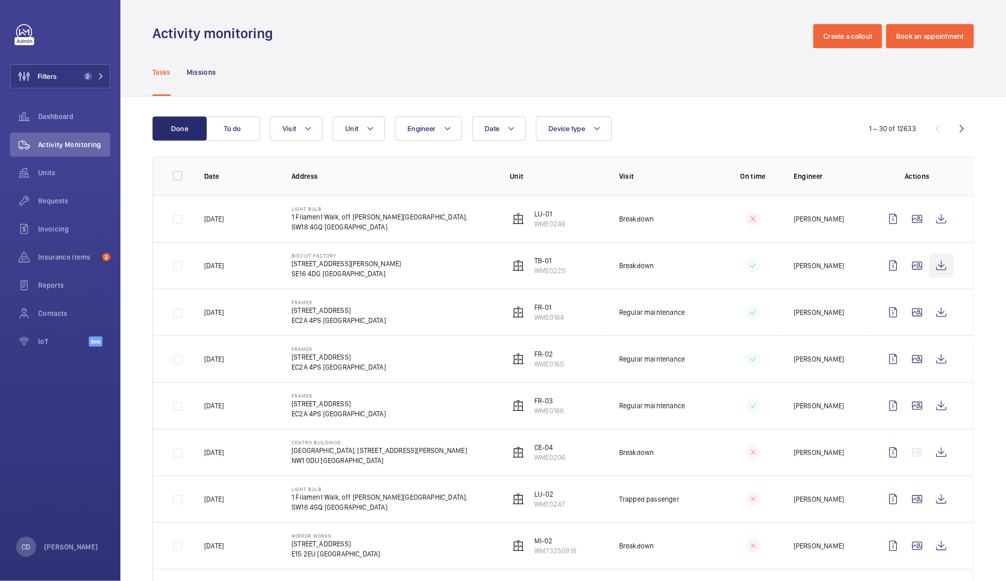
click at [935, 269] on wm-front-icon-button at bounding box center [941, 265] width 24 height 24
click at [51, 170] on span "Units" at bounding box center [74, 173] width 72 height 10
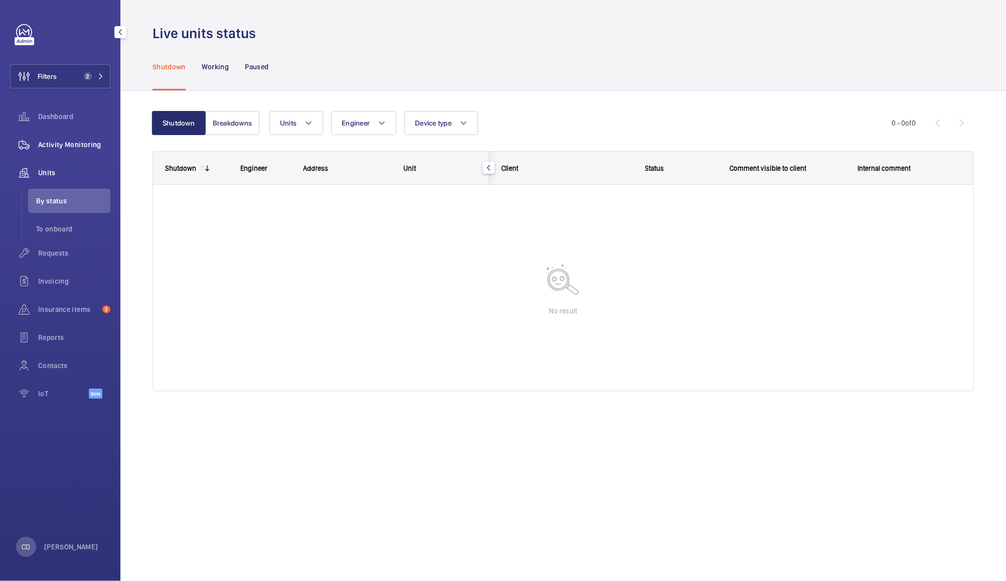
click at [64, 144] on span "Activity Monitoring" at bounding box center [74, 145] width 72 height 10
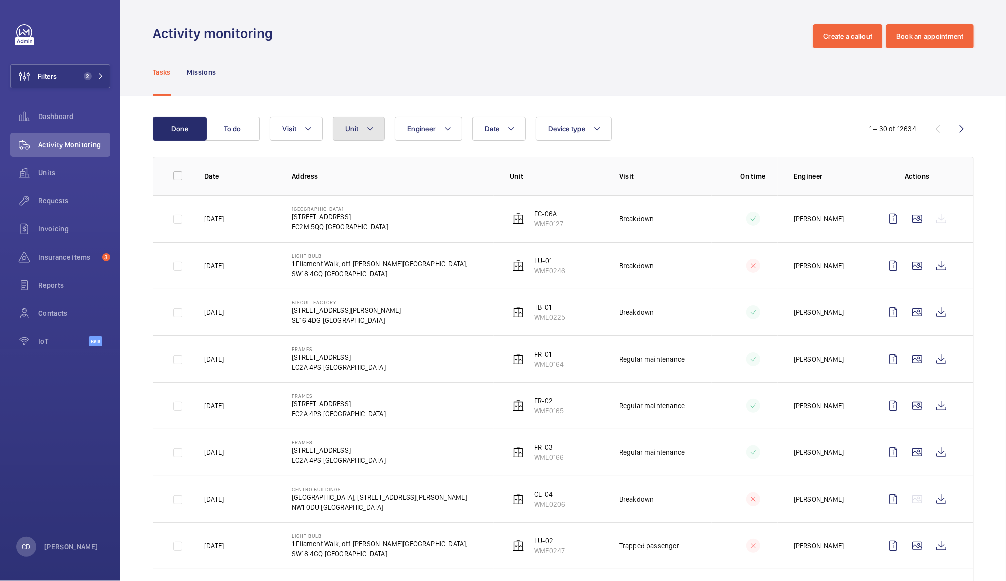
click at [364, 117] on button "Unit" at bounding box center [359, 128] width 52 height 24
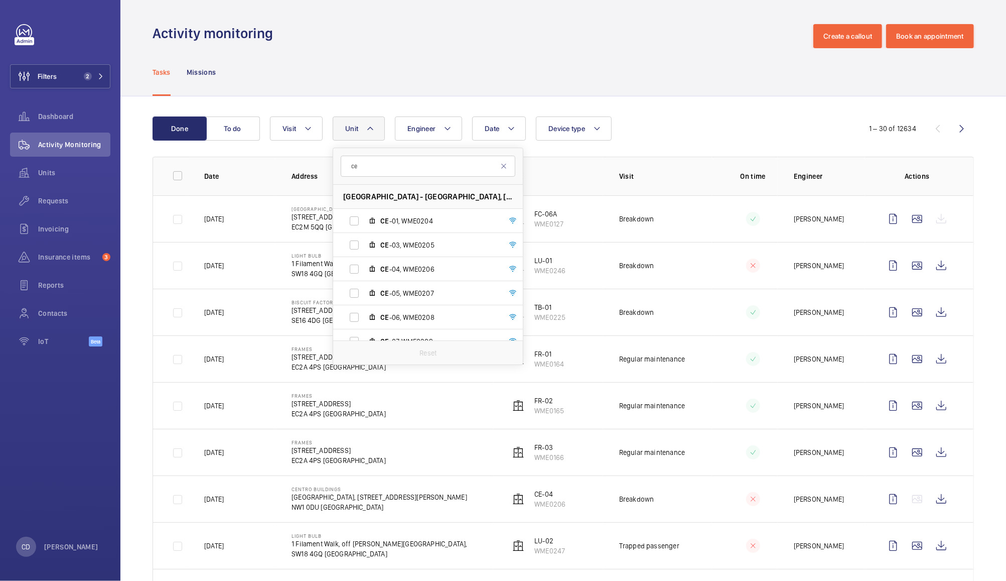
type input "c"
click at [460, 163] on input "text" at bounding box center [428, 166] width 175 height 21
type input "ce-"
